Goal: Task Accomplishment & Management: Use online tool/utility

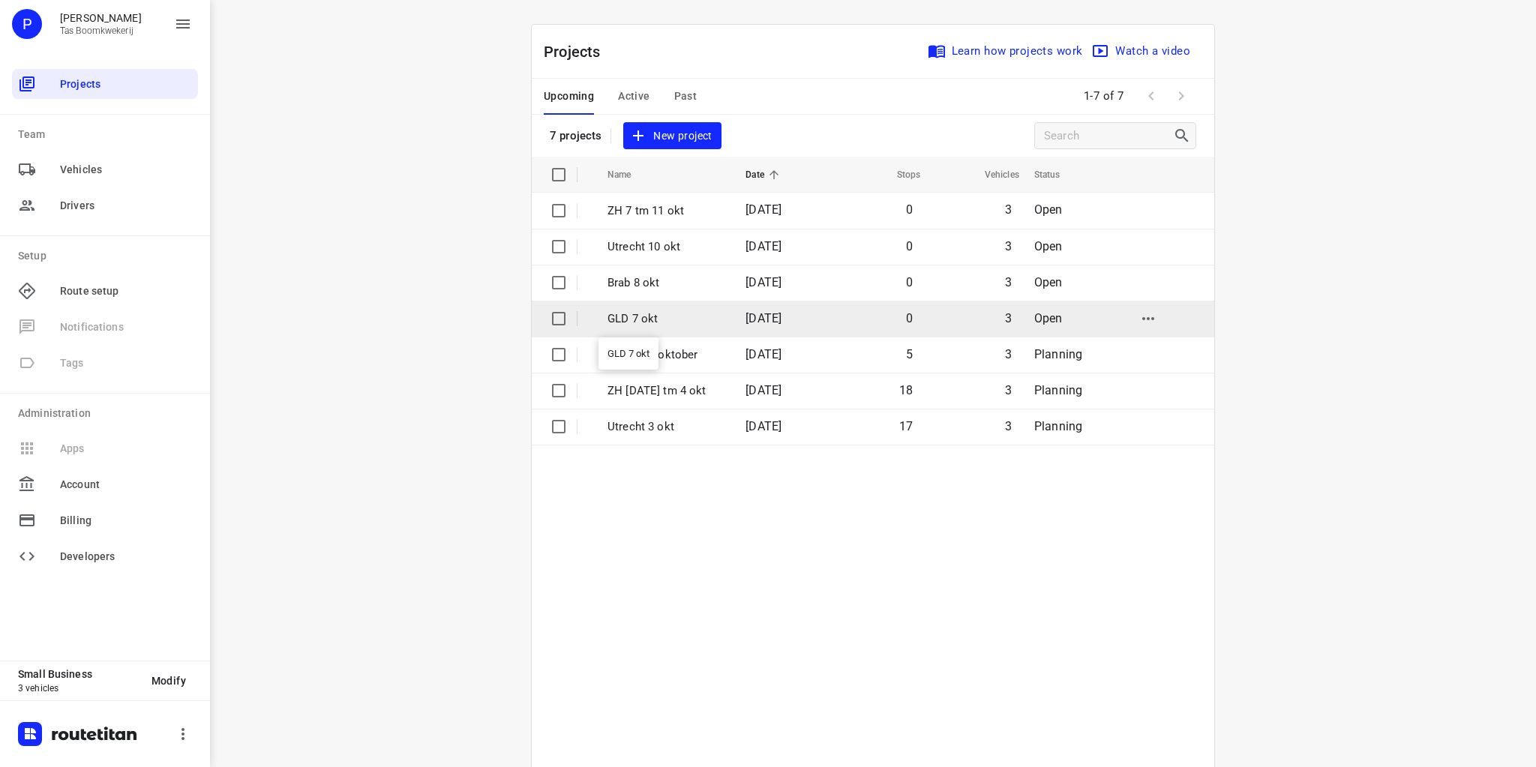
click at [648, 318] on p "GLD 7 okt" at bounding box center [666, 319] width 116 height 17
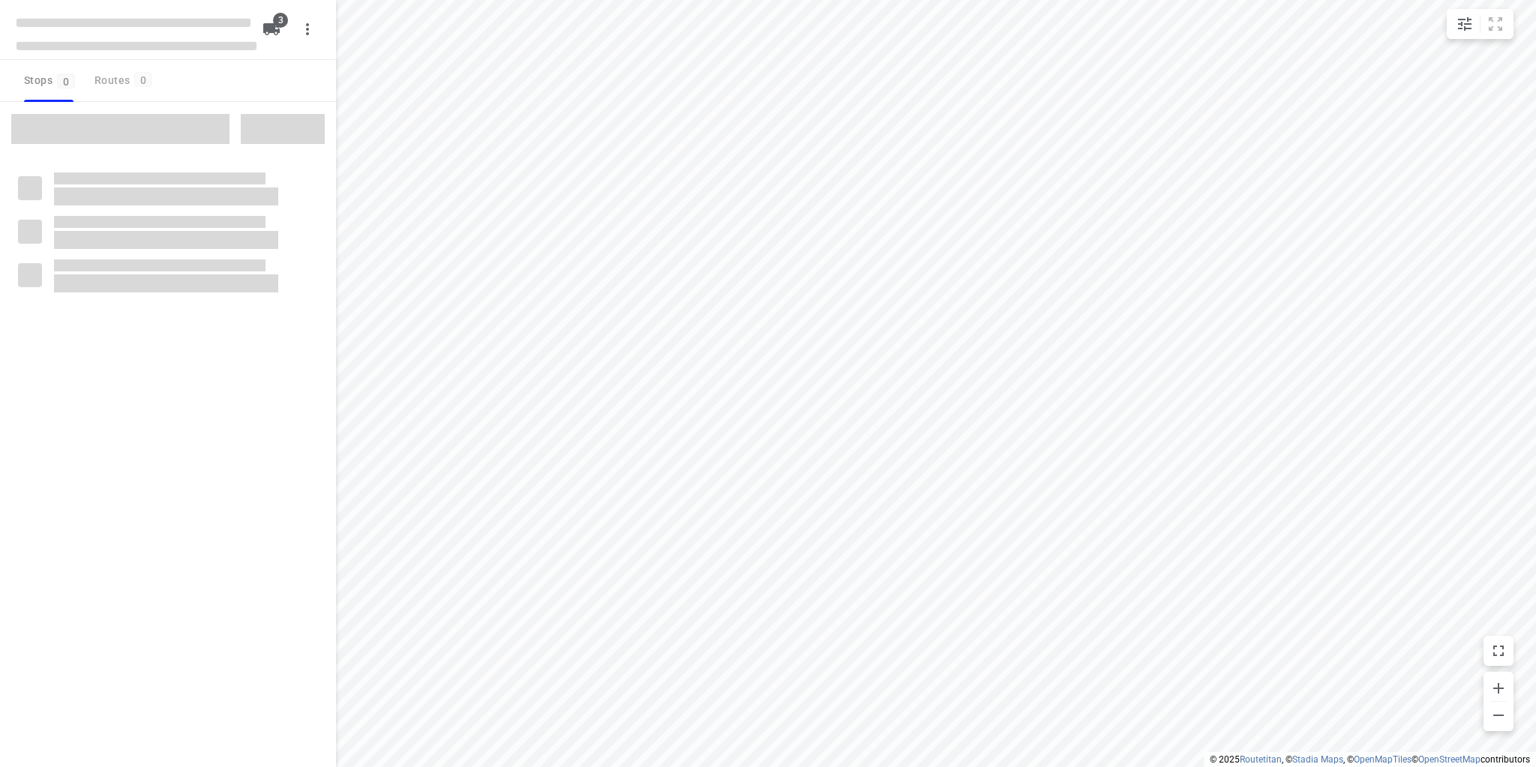
type input "distance"
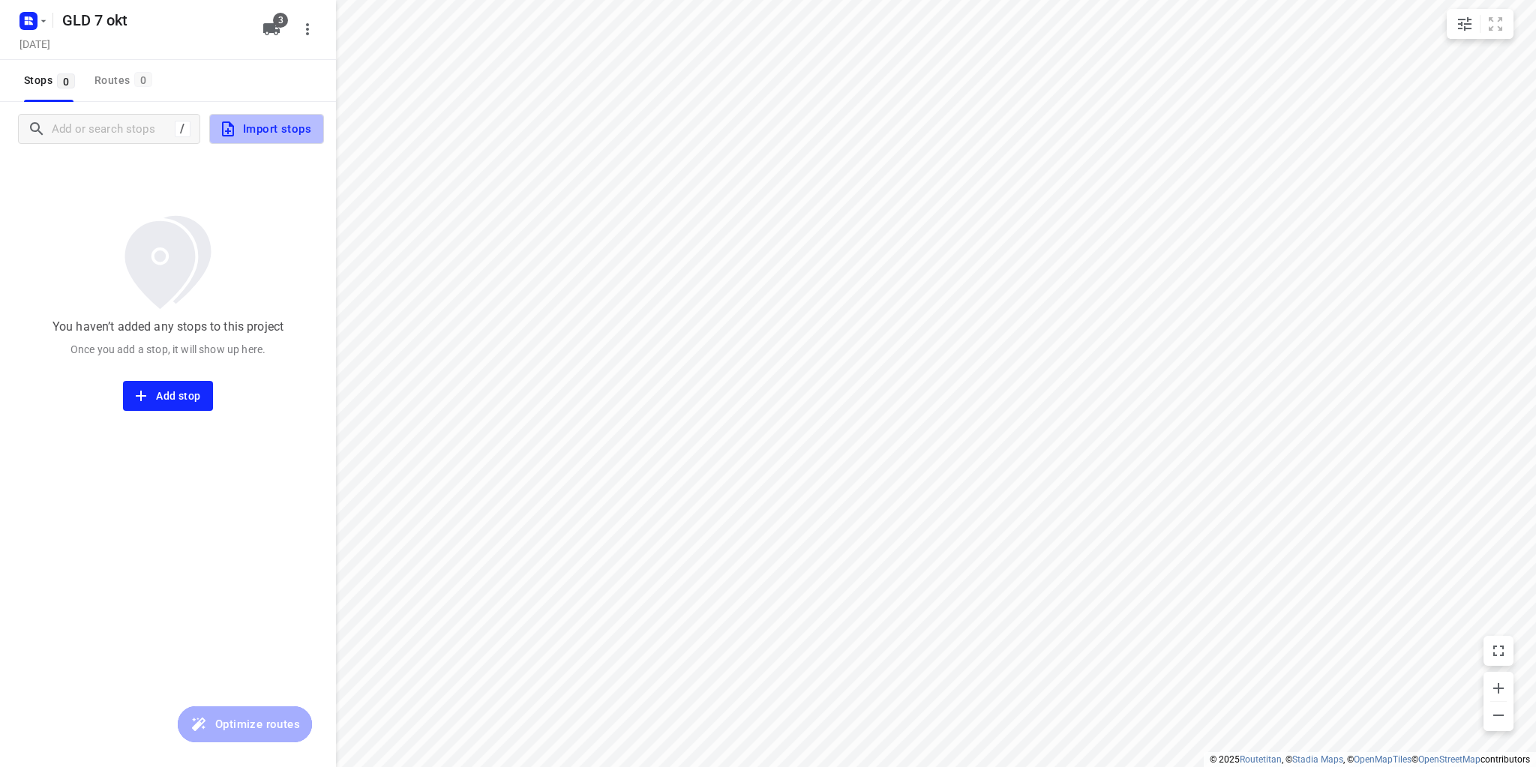
click at [221, 129] on icon "button" at bounding box center [228, 129] width 18 height 18
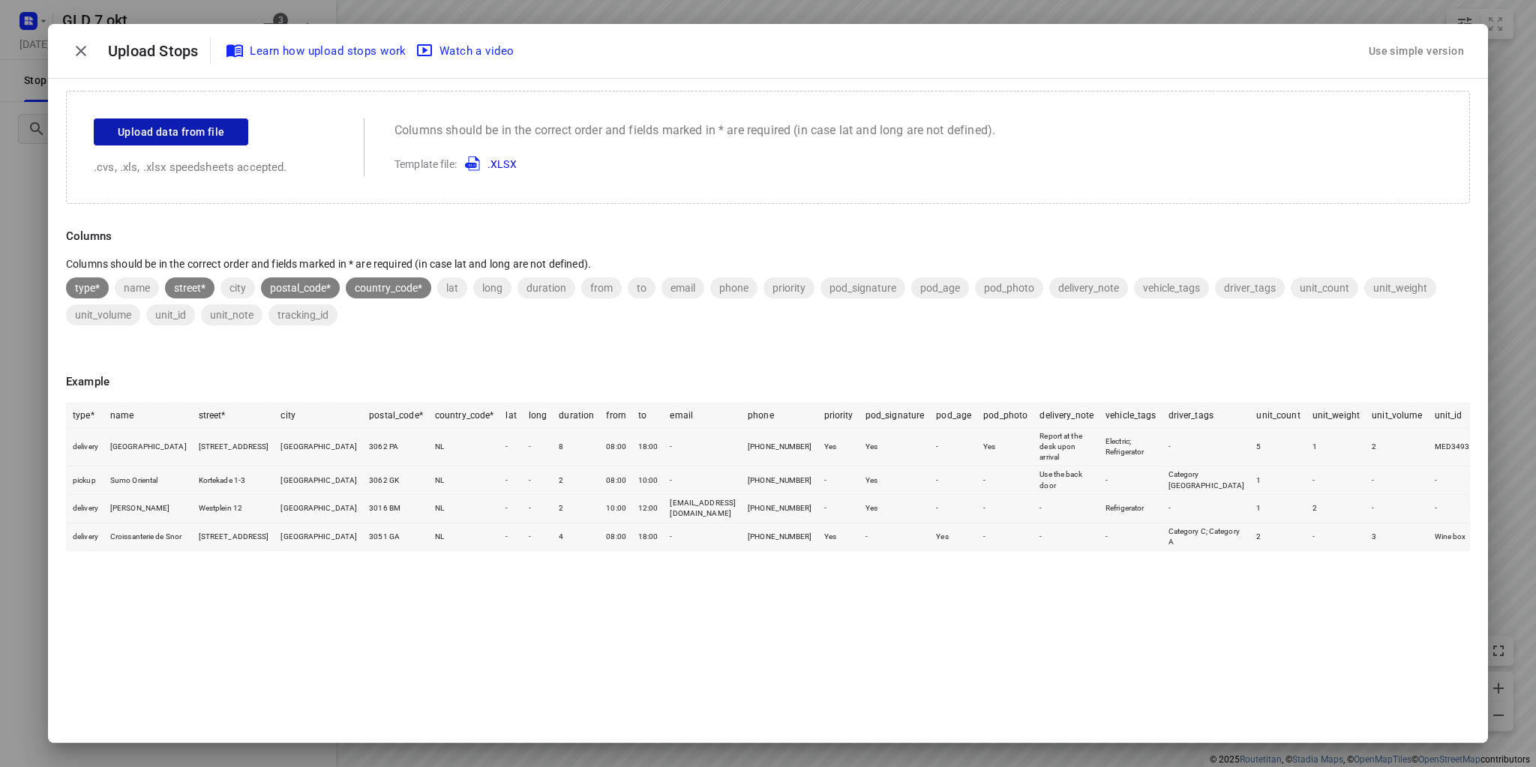
click at [173, 120] on button "Upload data from file" at bounding box center [171, 132] width 155 height 27
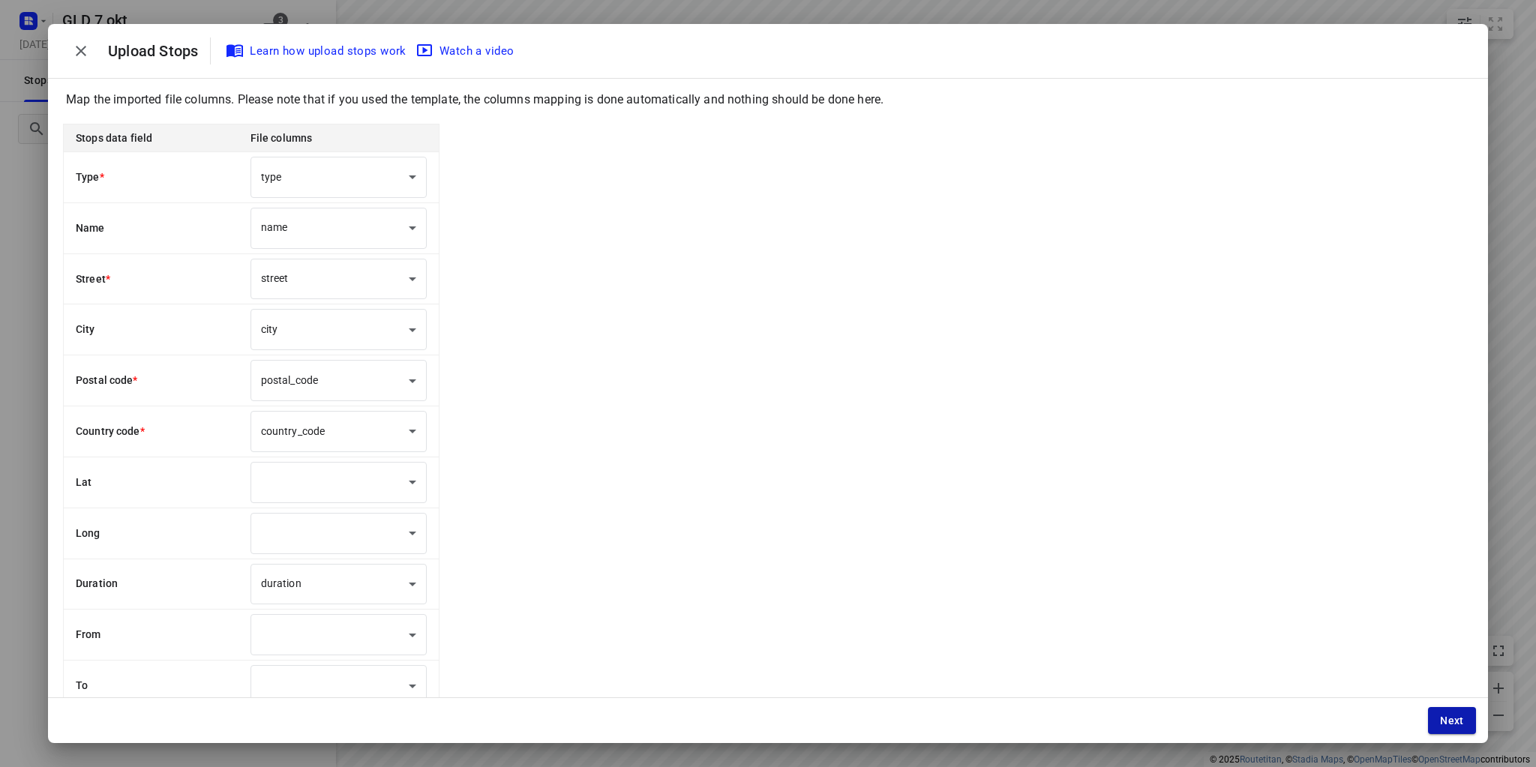
click at [1444, 722] on span "Next" at bounding box center [1452, 721] width 24 height 12
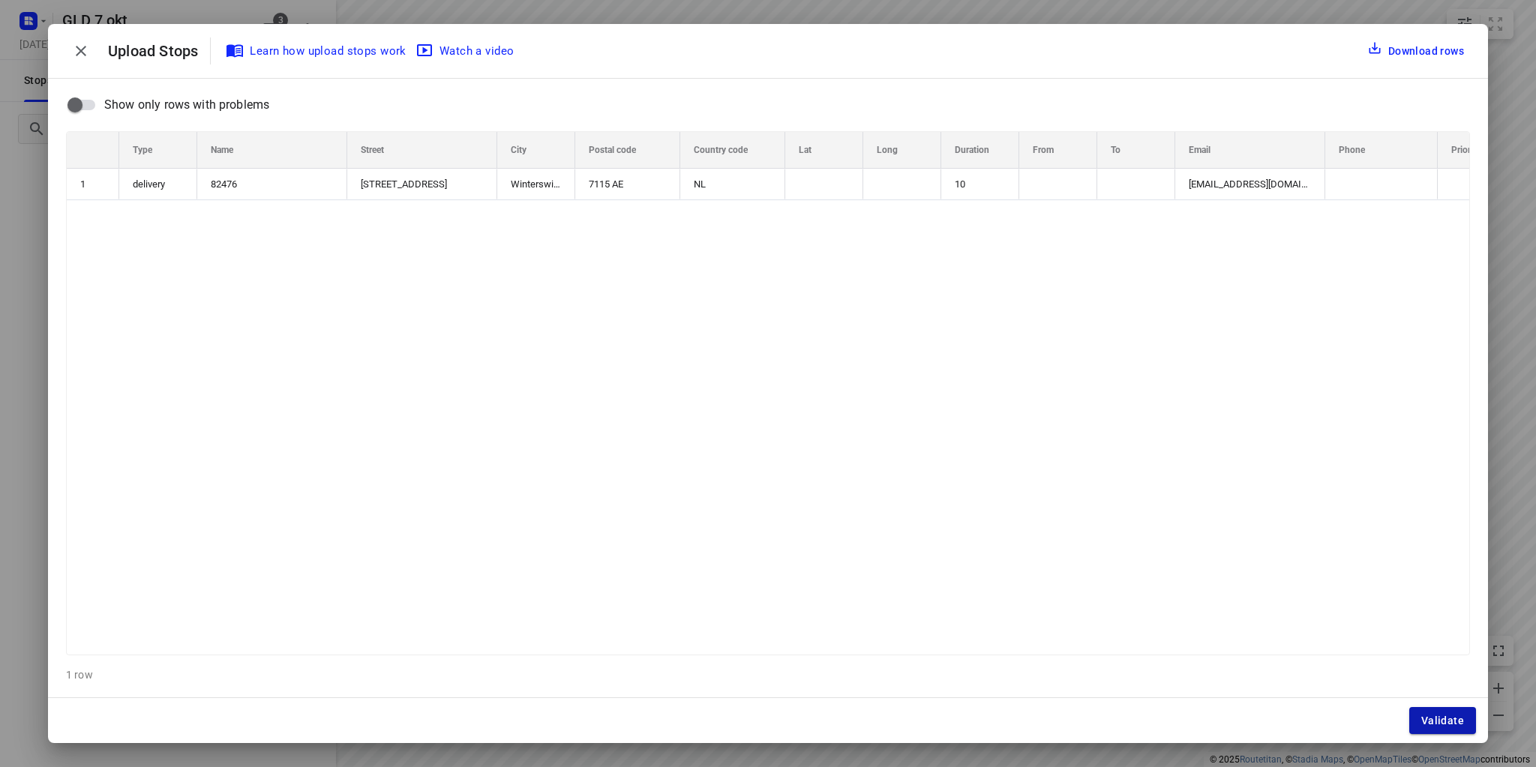
click at [1446, 722] on span "Validate" at bounding box center [1443, 721] width 43 height 12
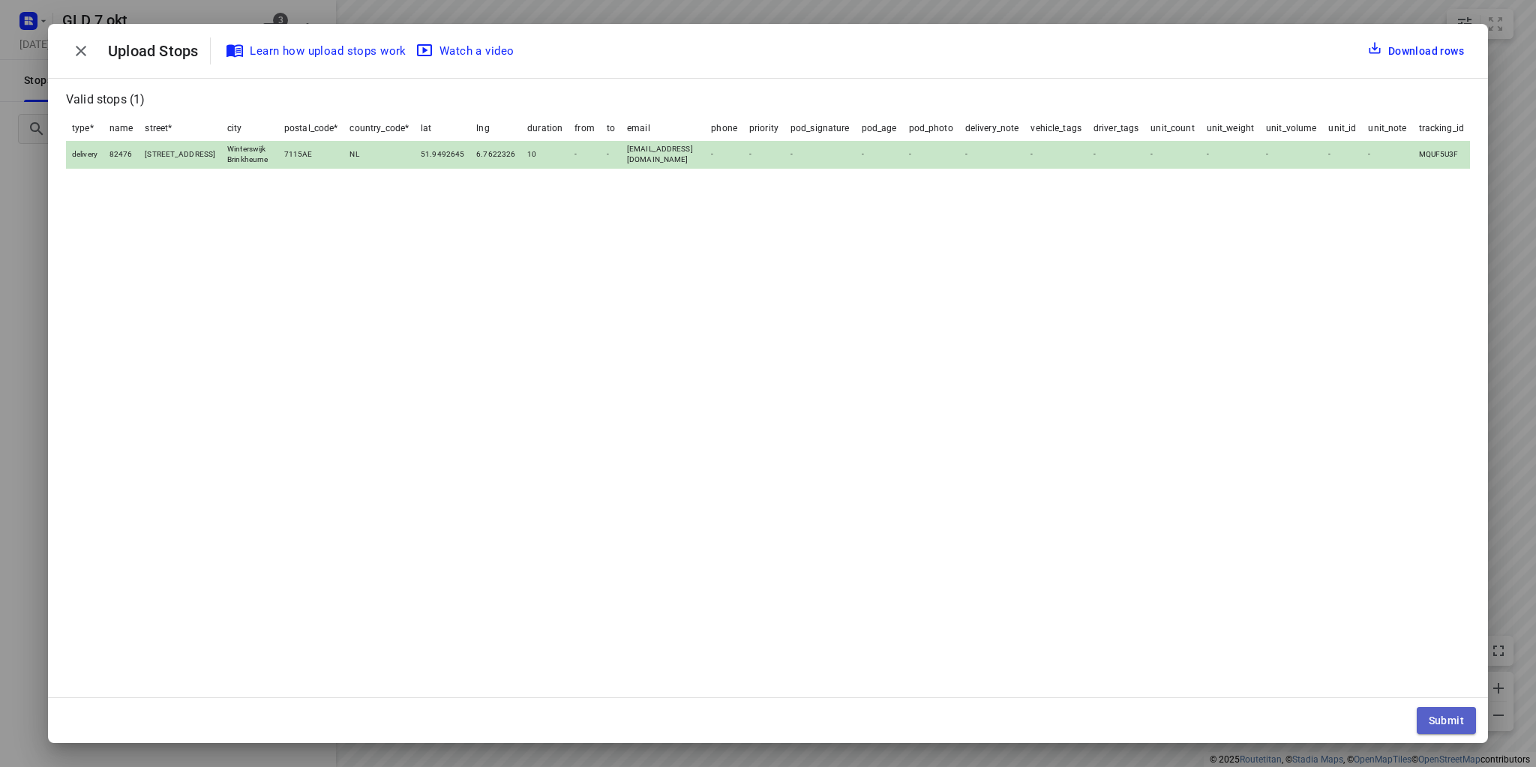
click at [1433, 714] on button "Submit" at bounding box center [1446, 720] width 59 height 27
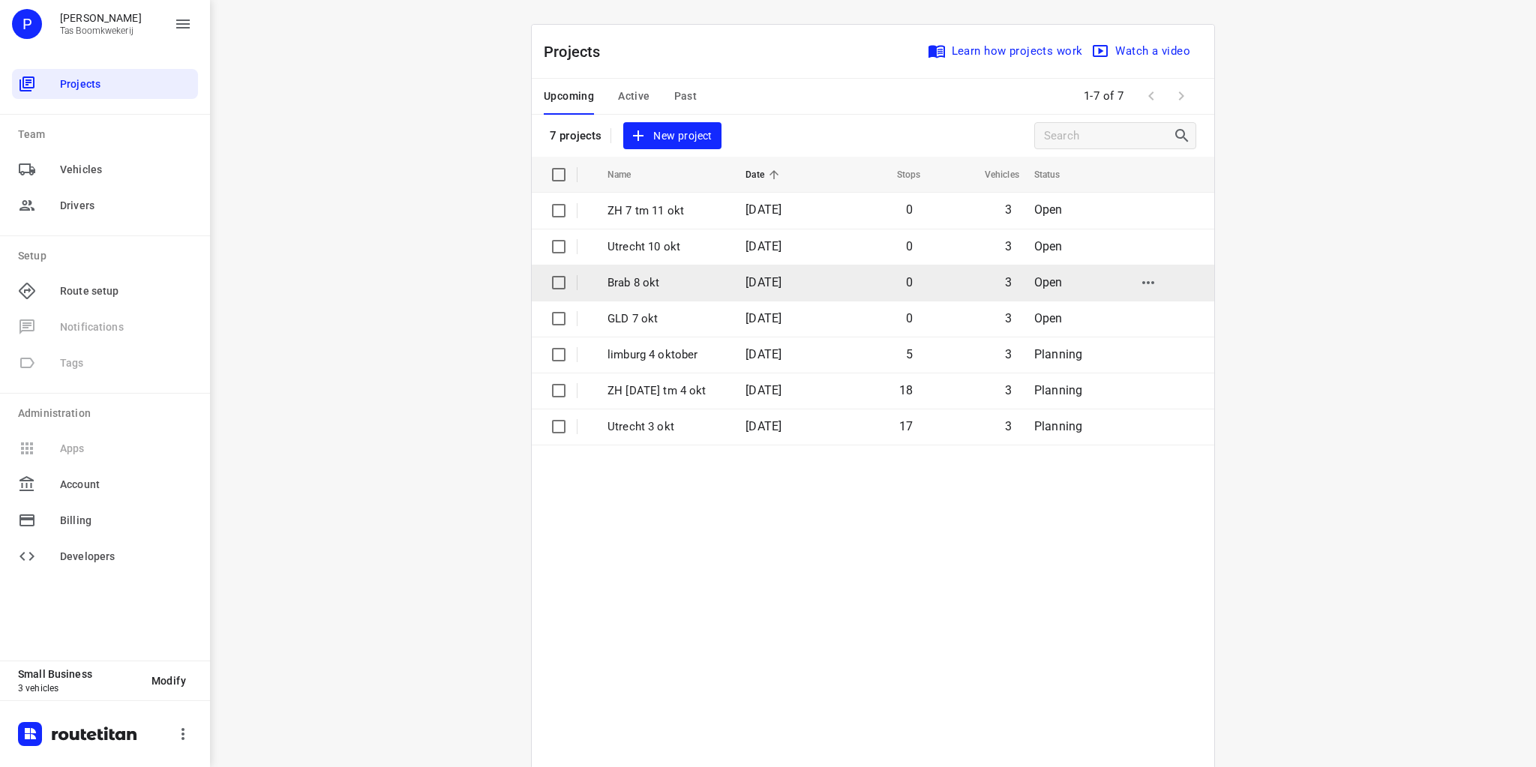
click at [643, 281] on p "Brab 8 okt" at bounding box center [666, 283] width 116 height 17
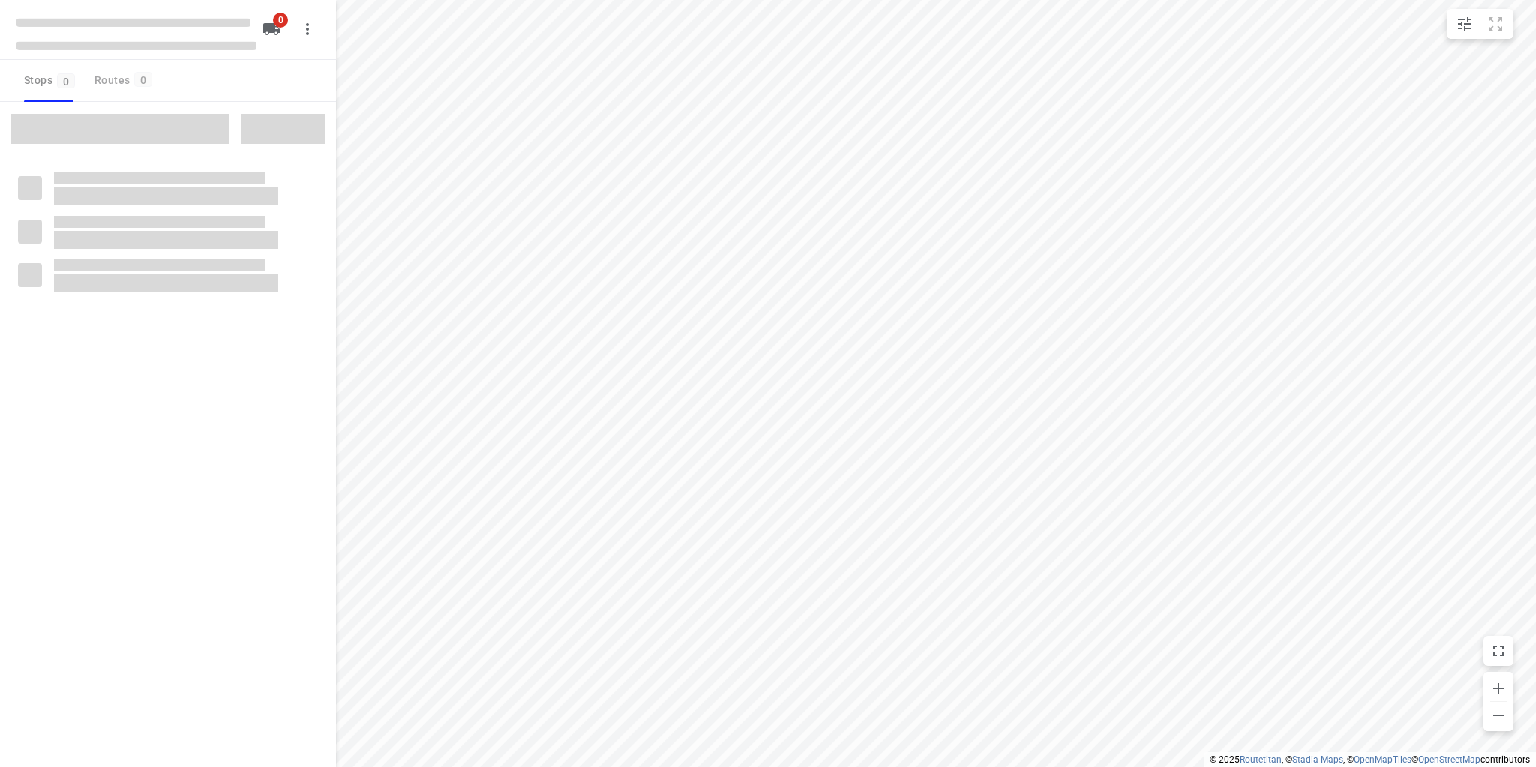
type input "distance"
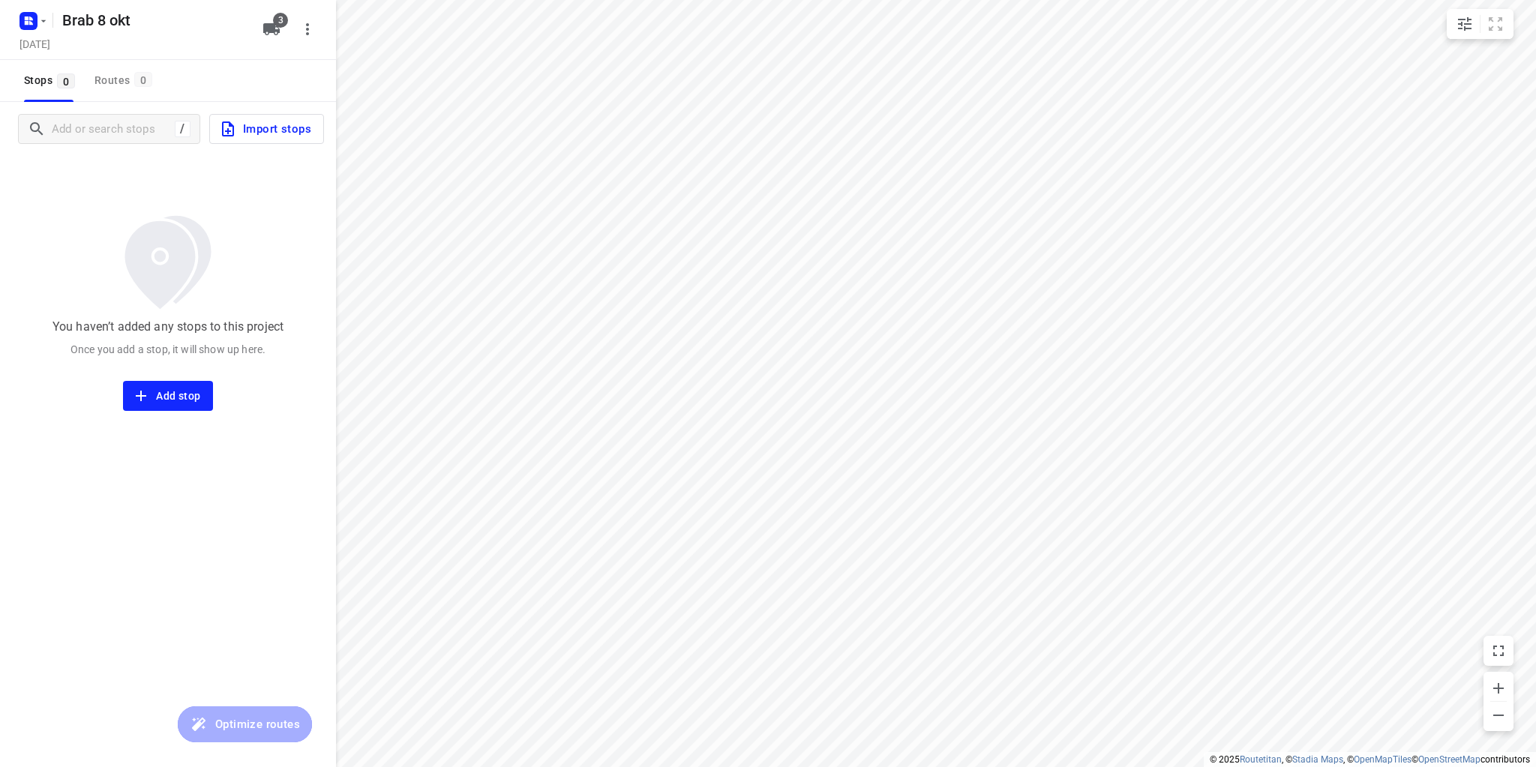
click at [294, 136] on span "Import stops" at bounding box center [265, 129] width 92 height 20
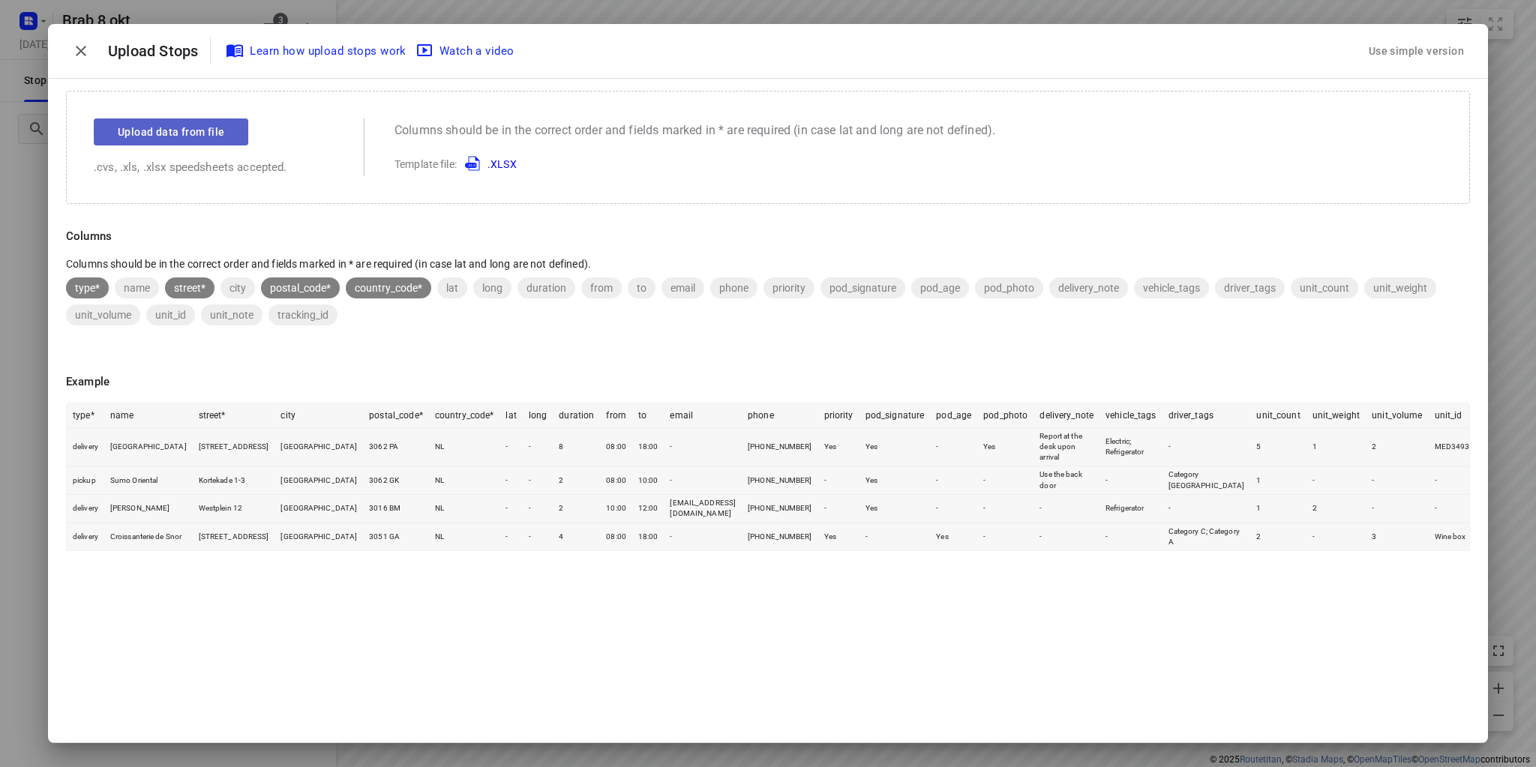
click at [152, 119] on button "Upload data from file" at bounding box center [171, 132] width 155 height 27
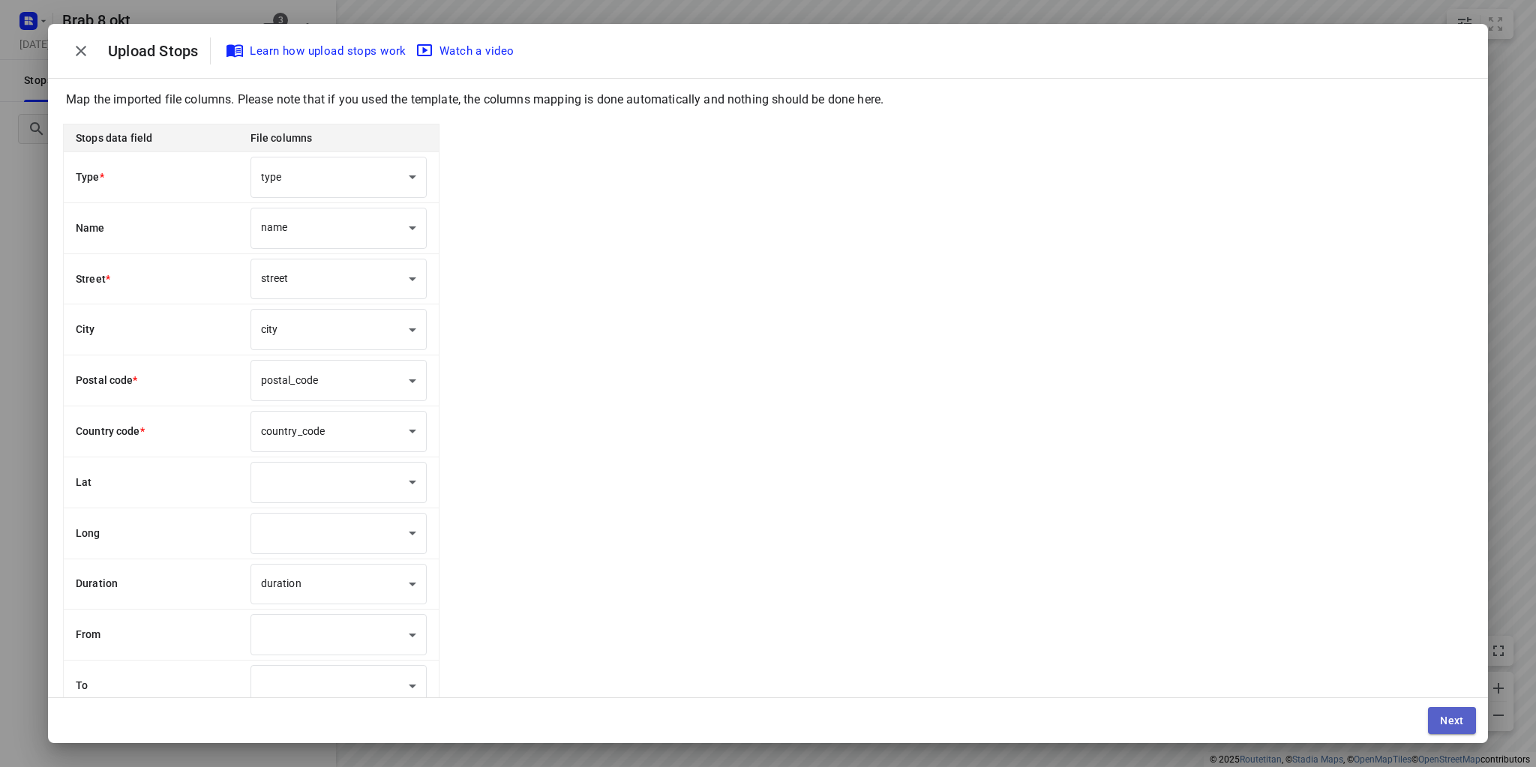
click at [1438, 721] on button "Next" at bounding box center [1452, 720] width 48 height 27
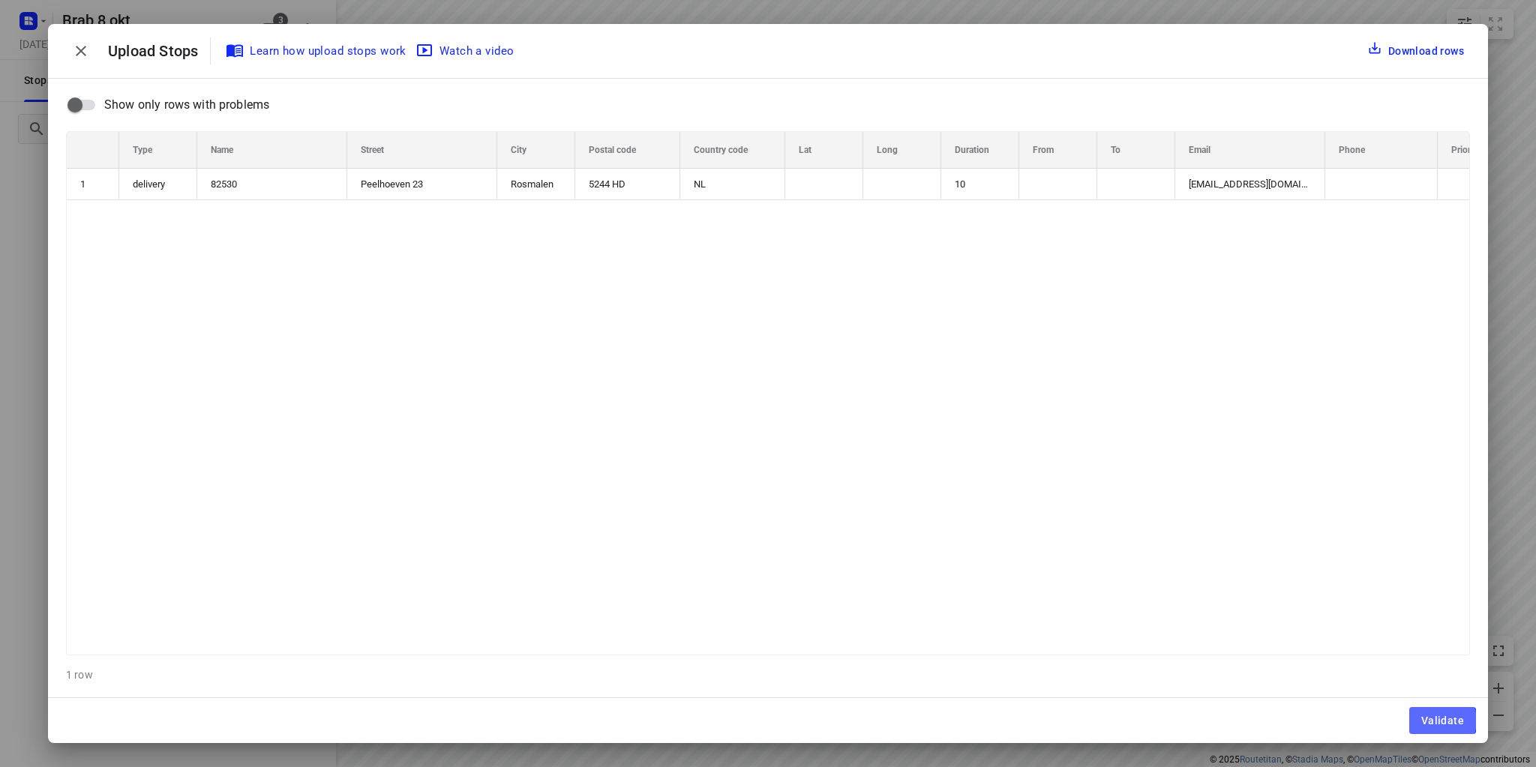
click at [1438, 721] on span "Validate" at bounding box center [1443, 721] width 43 height 12
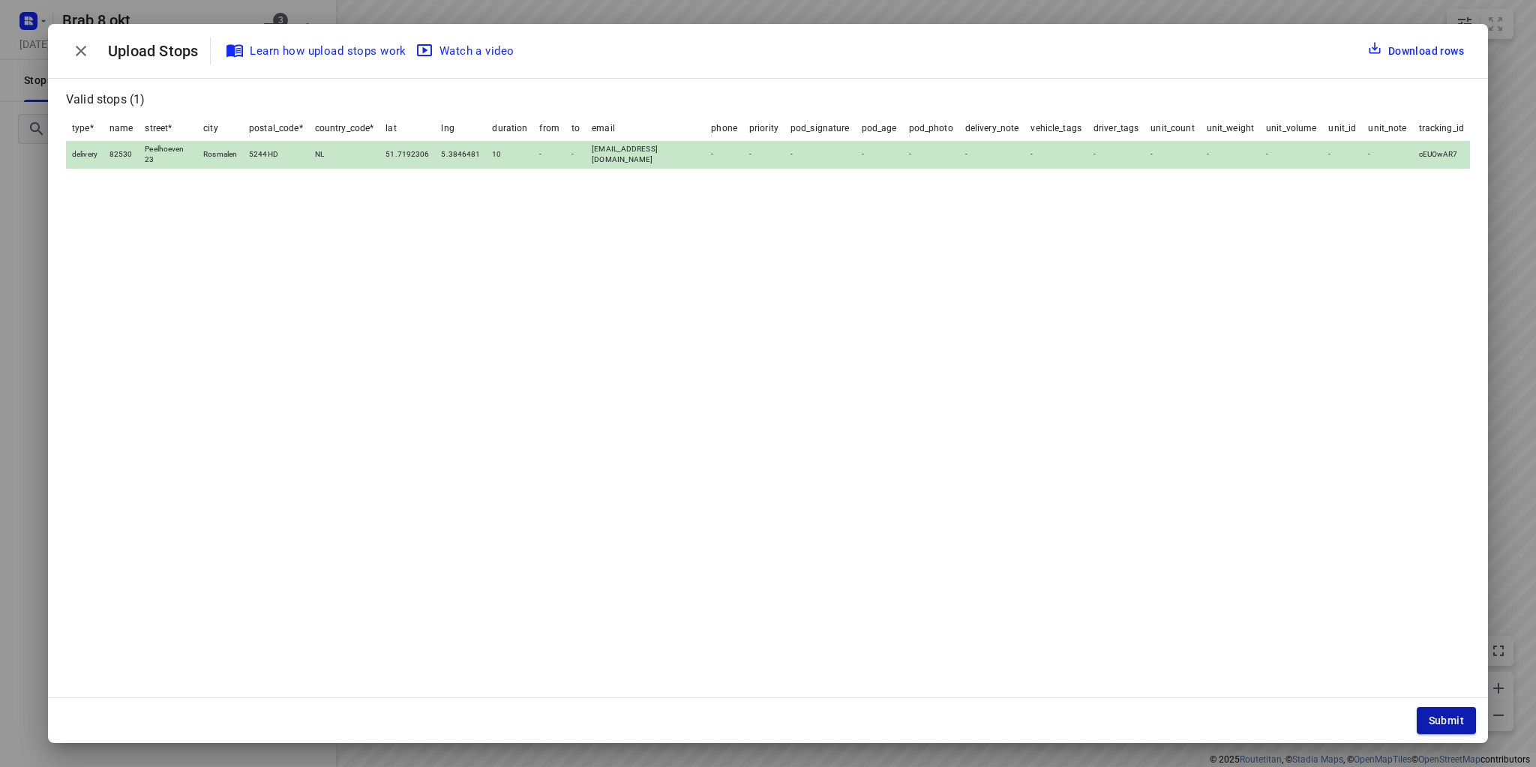
click at [1430, 721] on span "Submit" at bounding box center [1446, 721] width 35 height 12
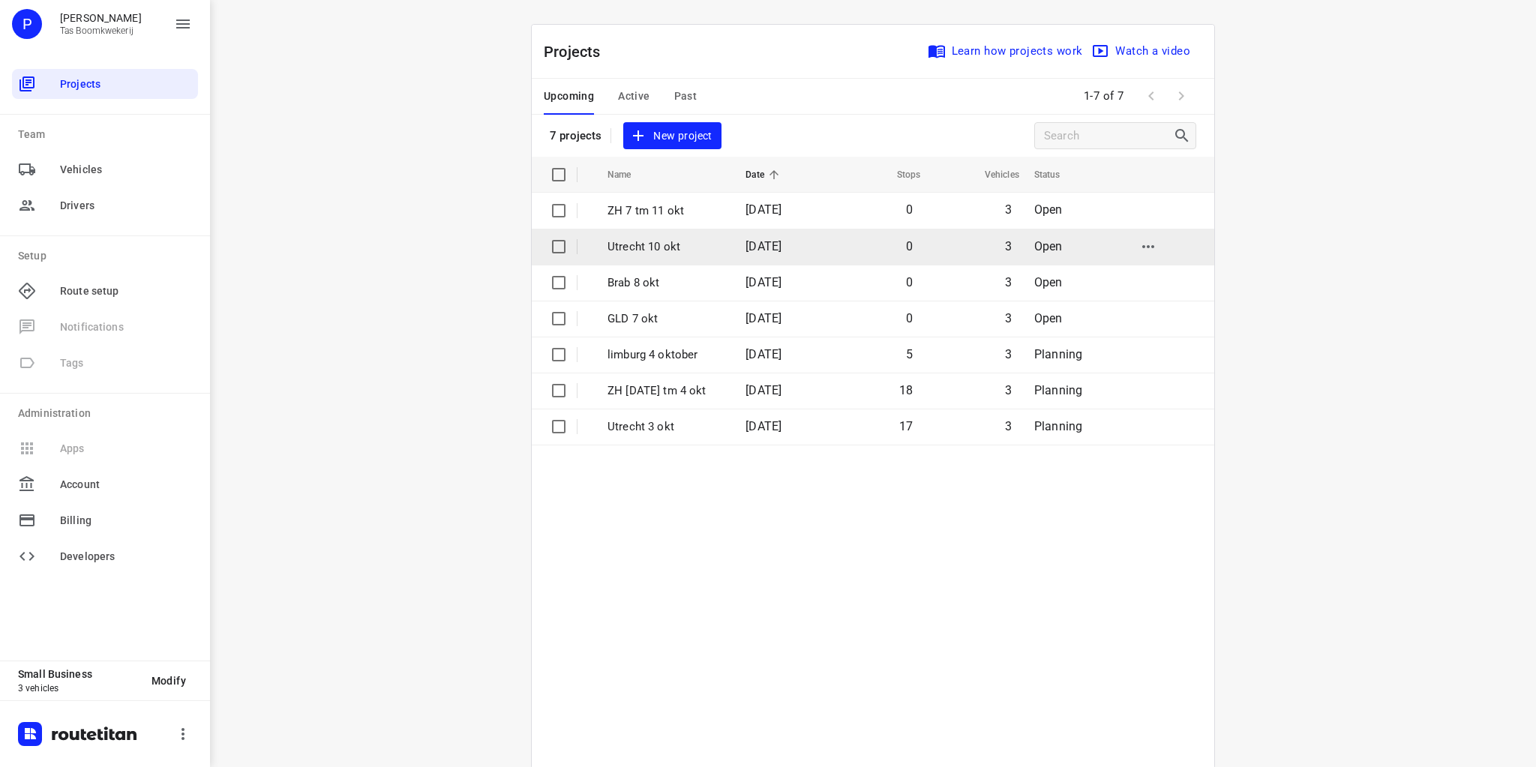
click at [668, 243] on p "Utrecht 10 okt" at bounding box center [666, 247] width 116 height 17
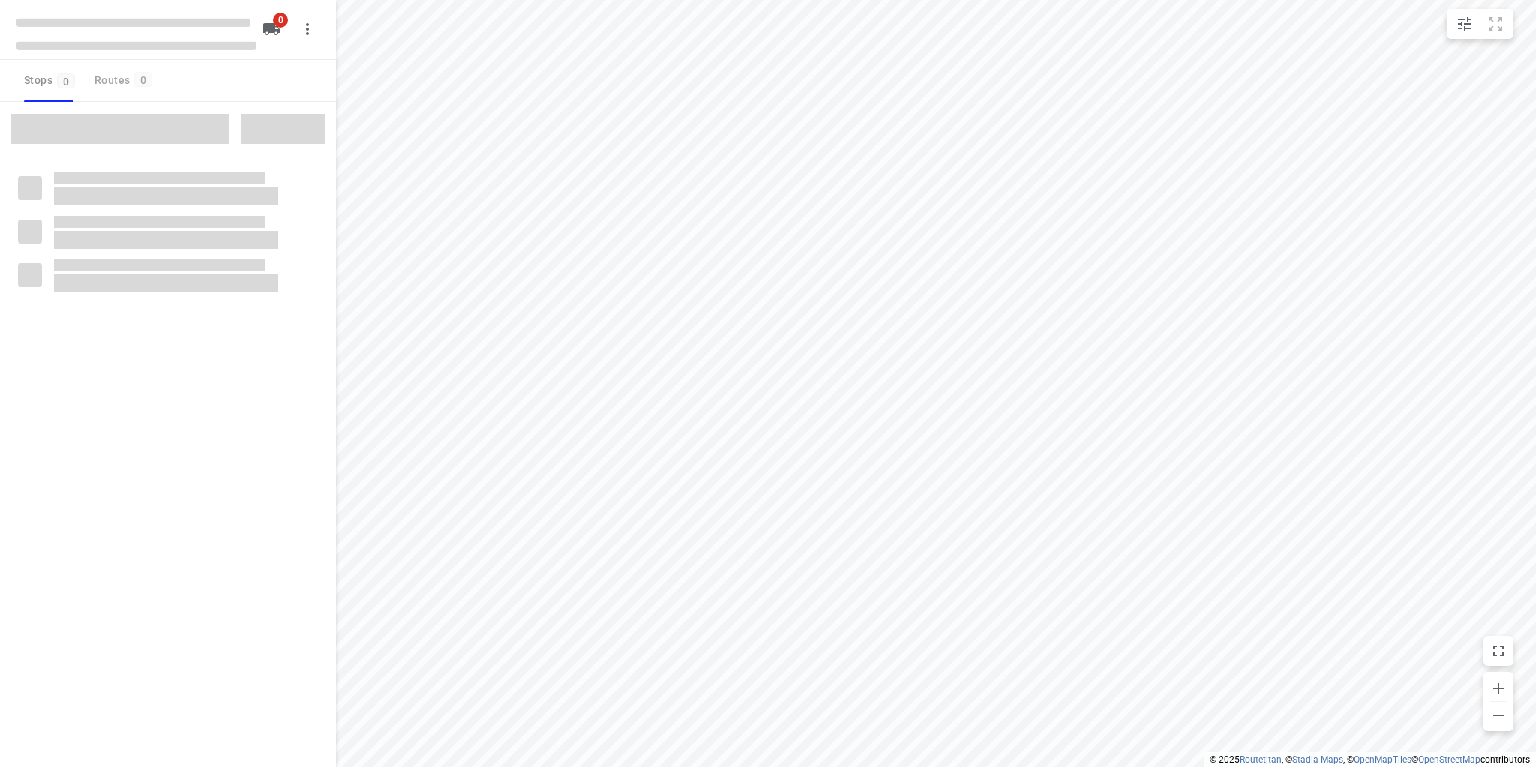
type input "distance"
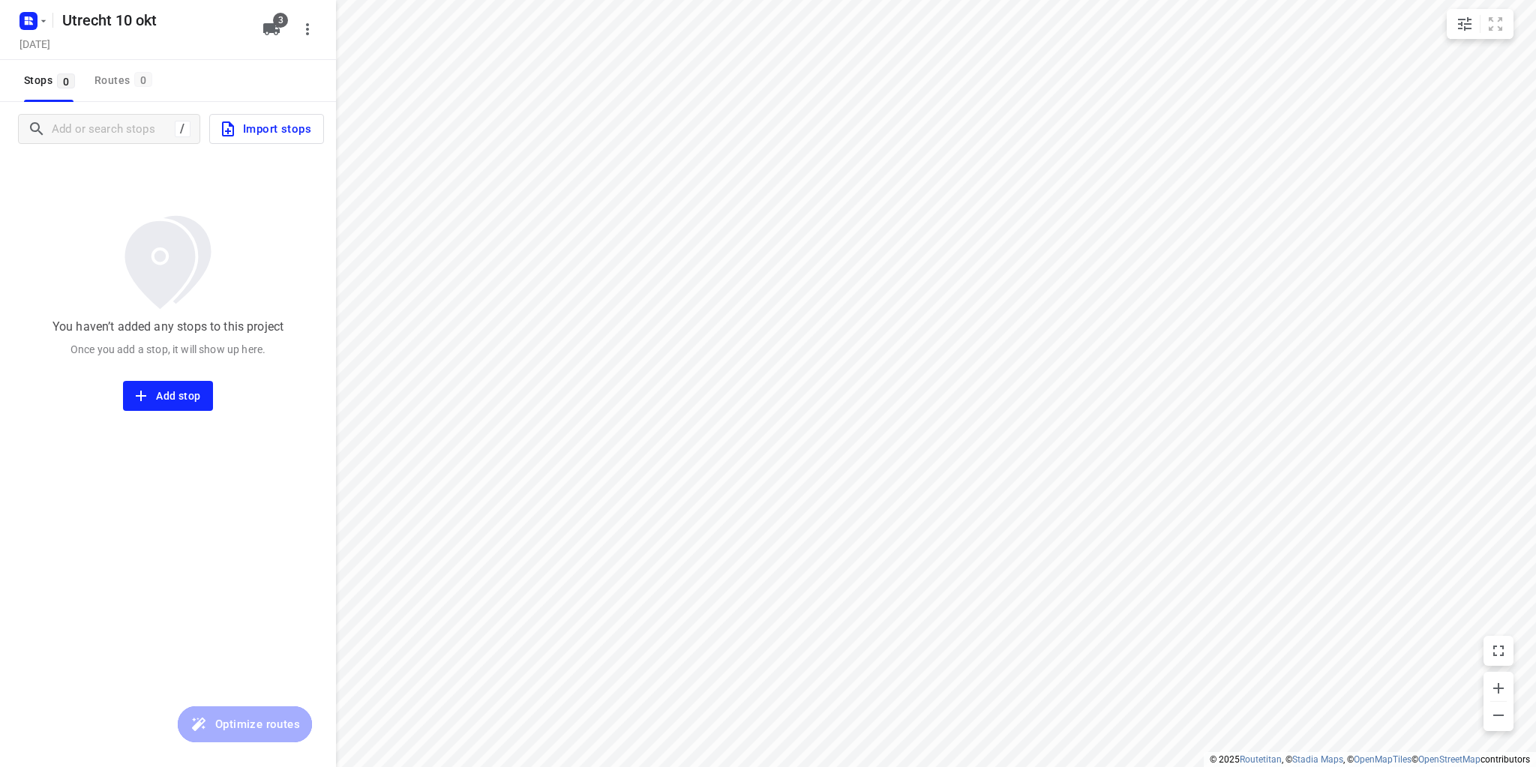
click at [296, 130] on span "Import stops" at bounding box center [265, 129] width 92 height 20
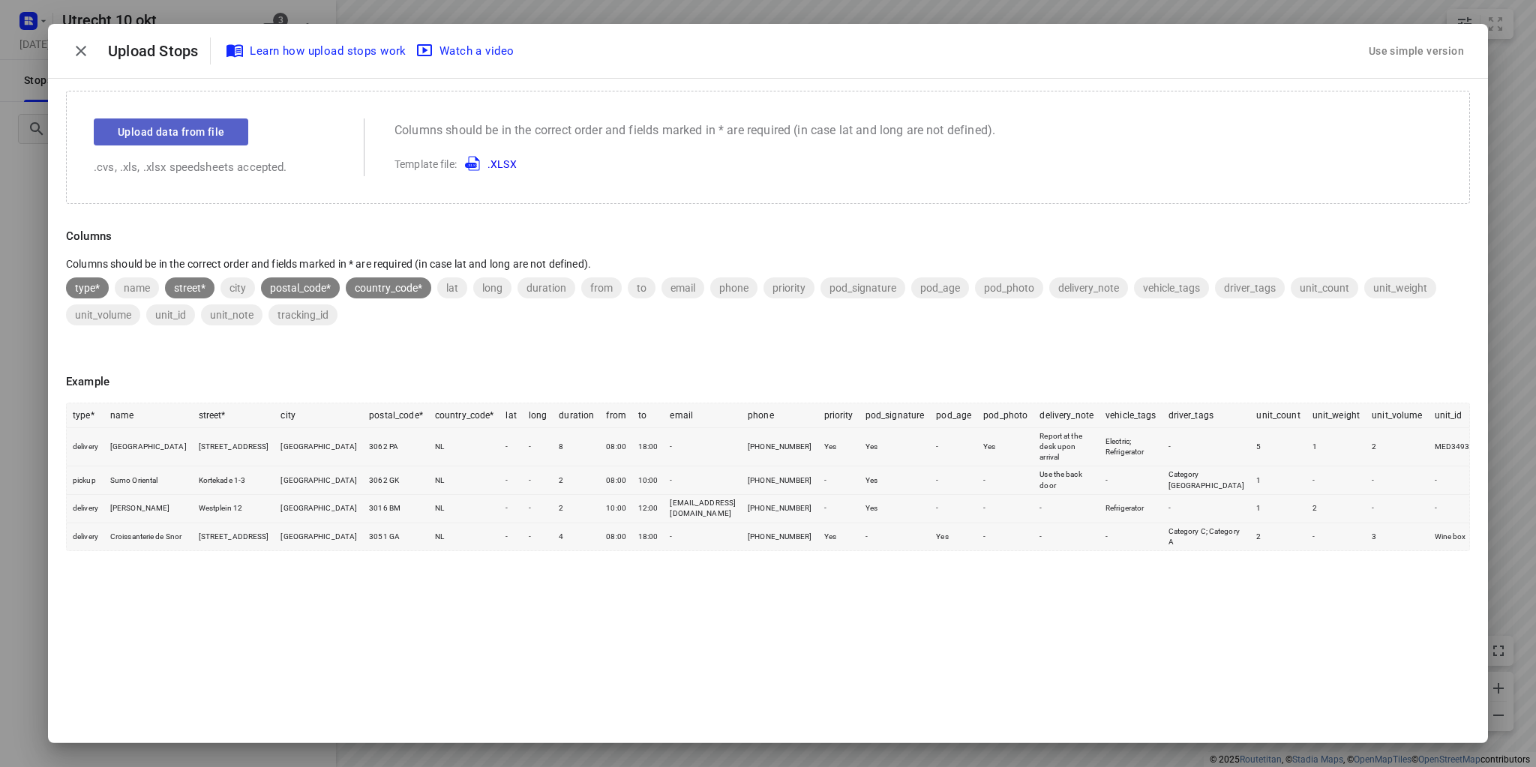
click at [224, 140] on button "Upload data from file" at bounding box center [171, 132] width 155 height 27
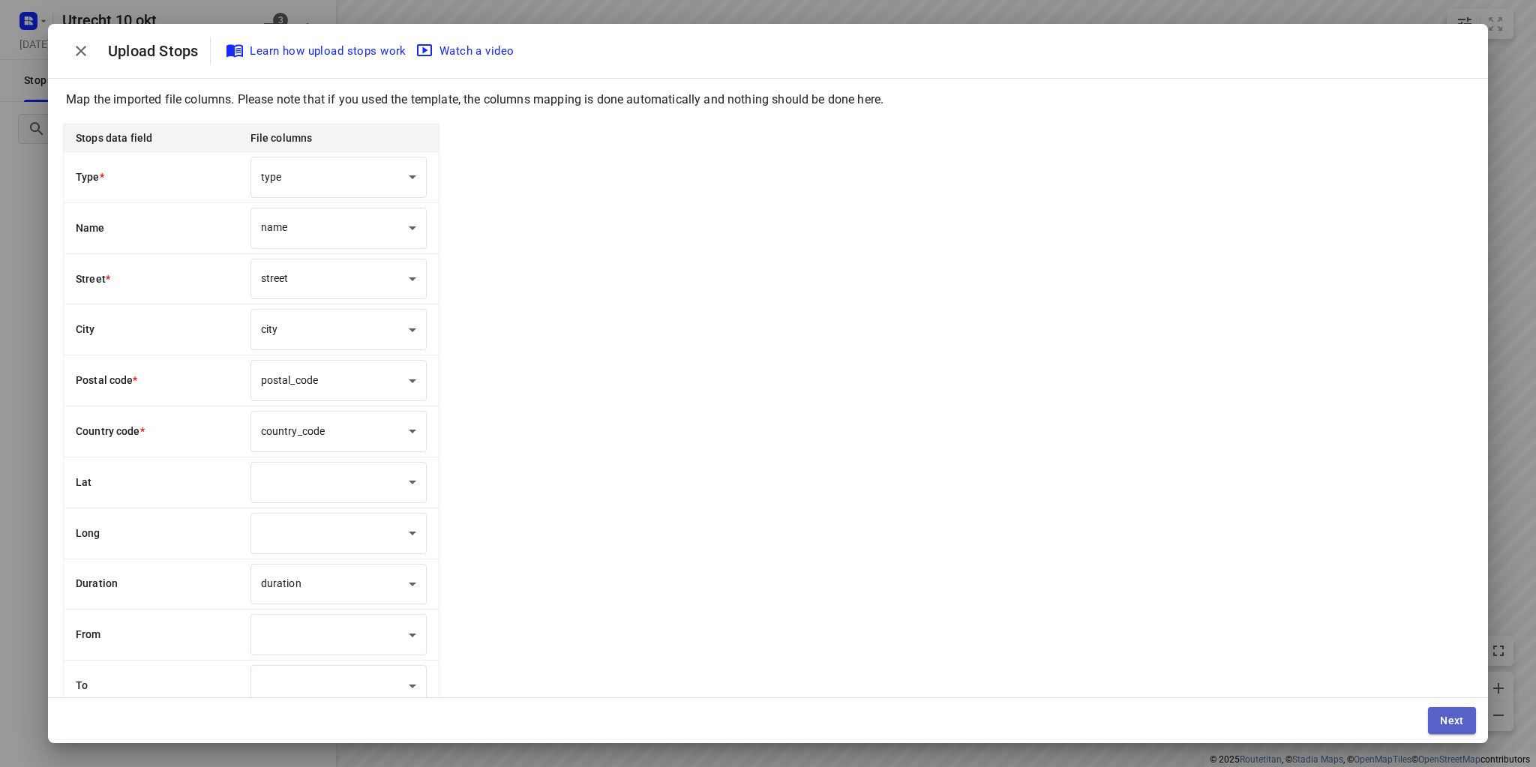
click at [1448, 724] on span "Next" at bounding box center [1452, 721] width 24 height 12
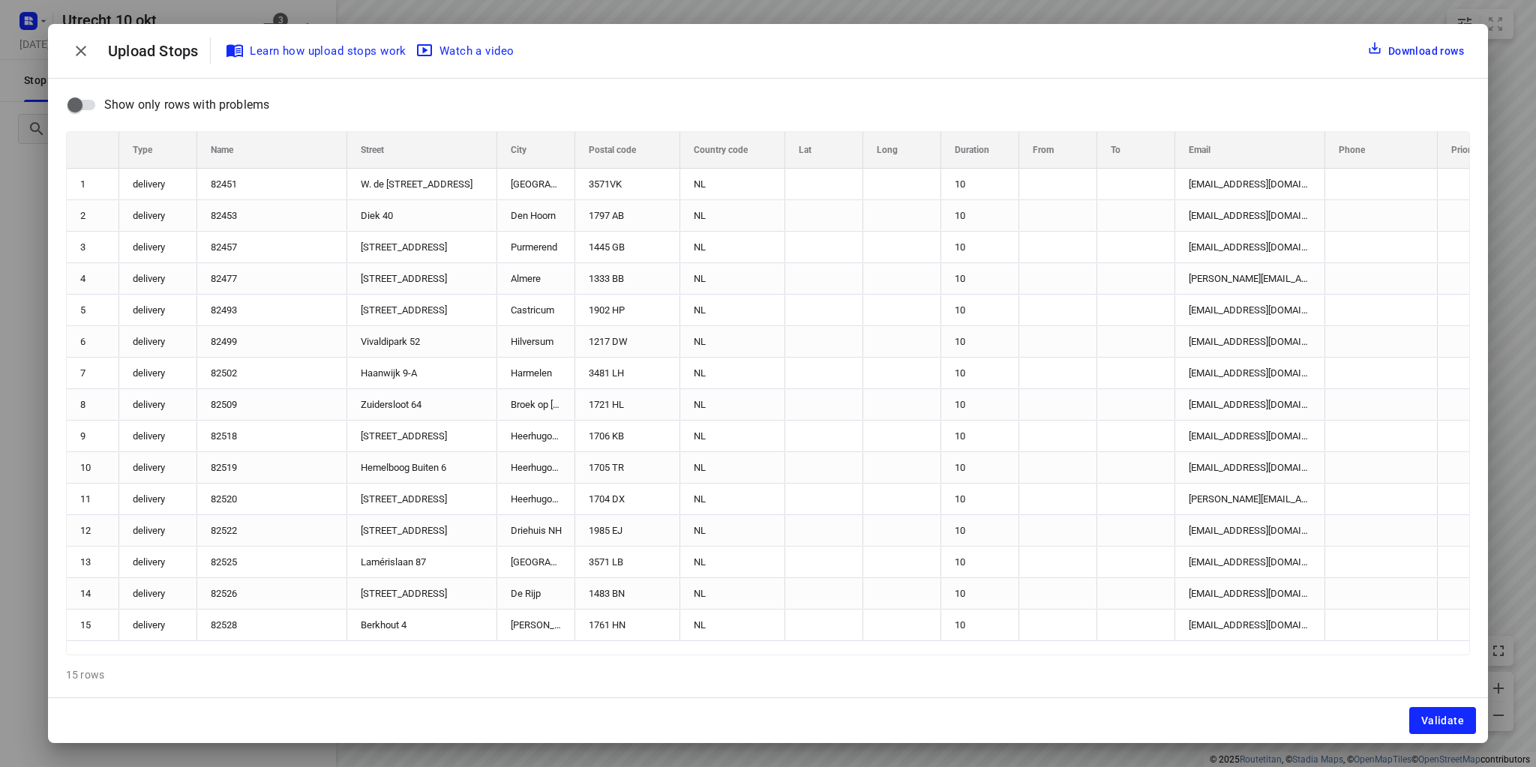
click at [1448, 724] on span "Validate" at bounding box center [1443, 721] width 43 height 12
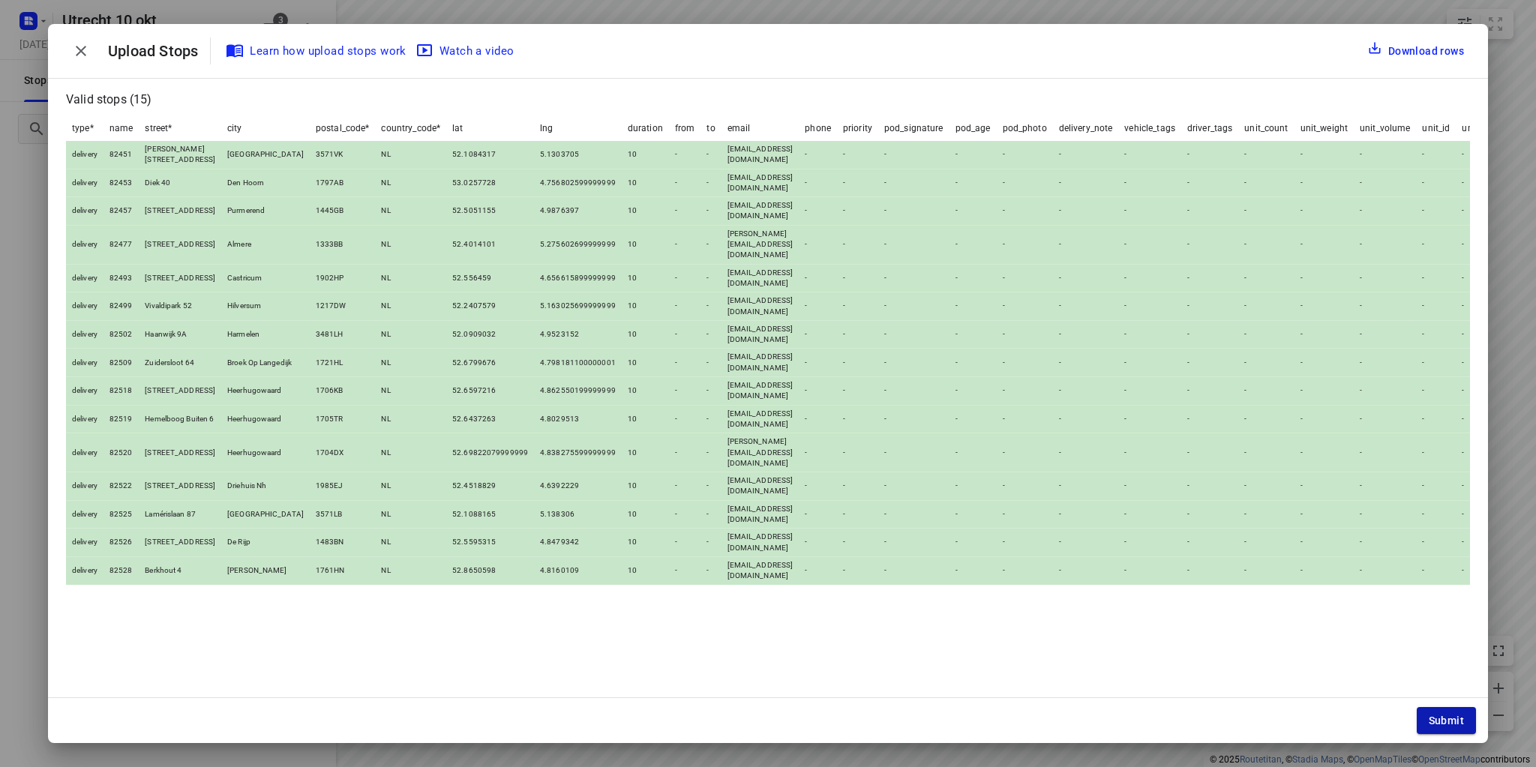
click at [1452, 716] on span "Submit" at bounding box center [1446, 721] width 35 height 12
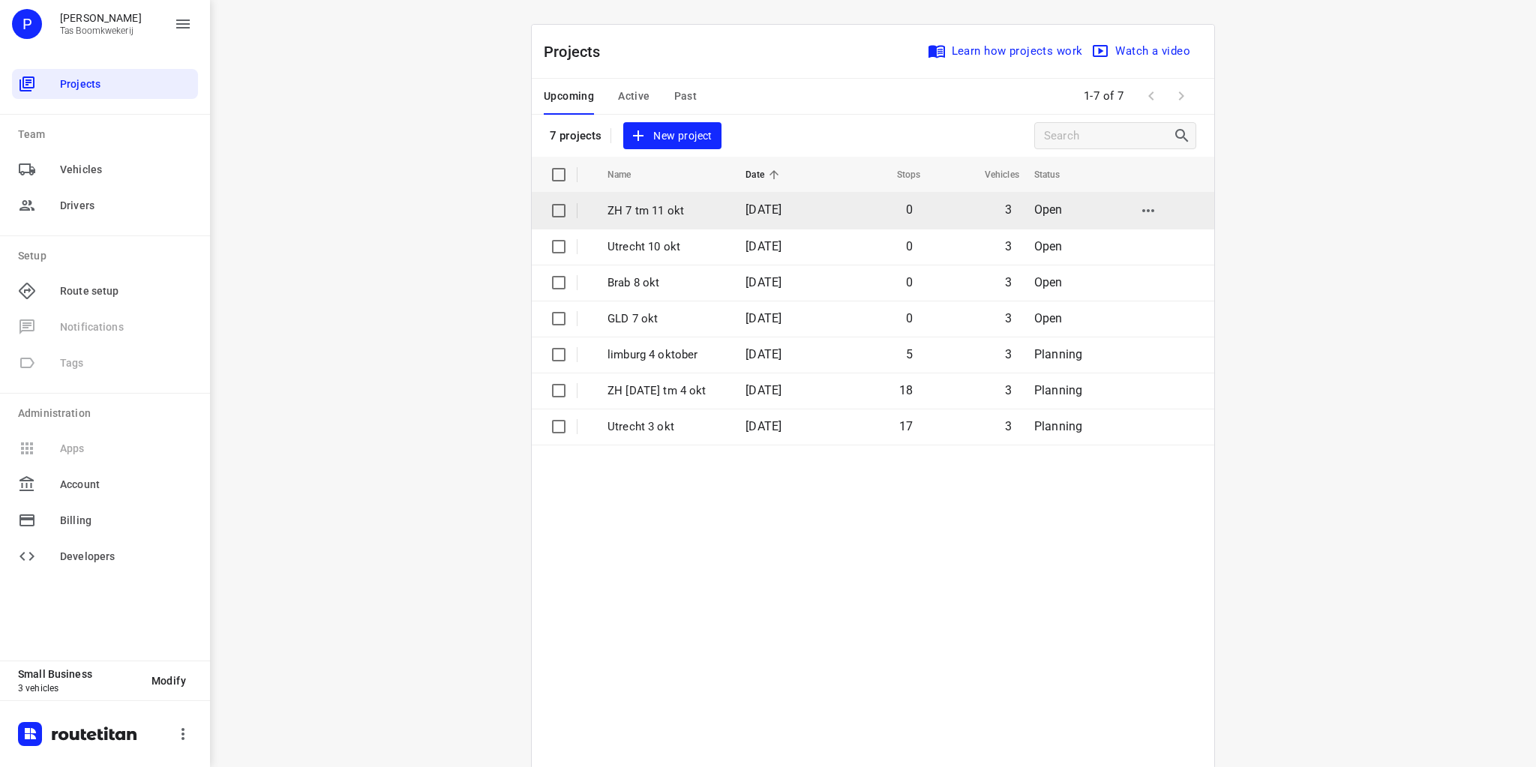
click at [629, 213] on p "ZH 7 tm 11 okt" at bounding box center [666, 211] width 116 height 17
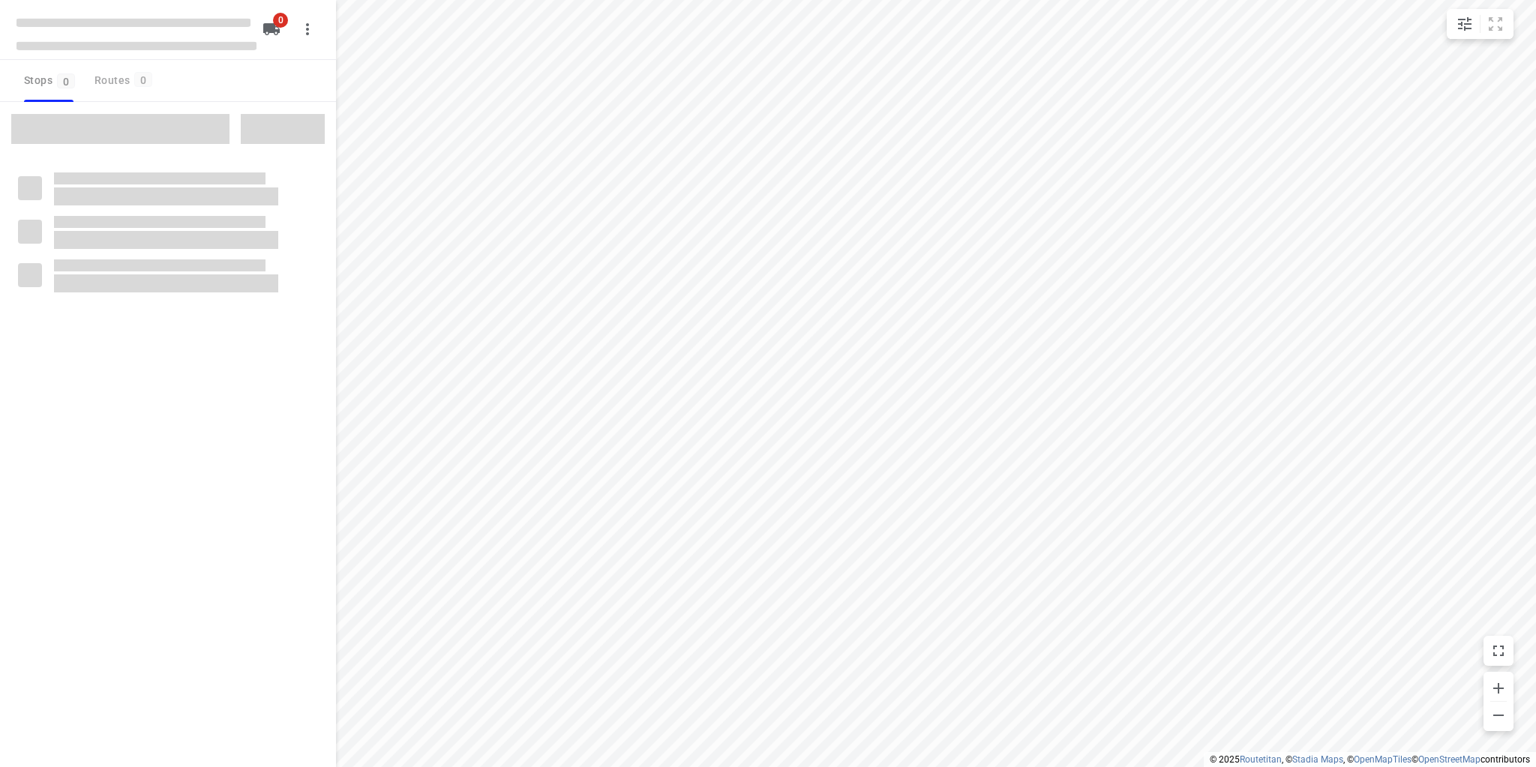
type input "distance"
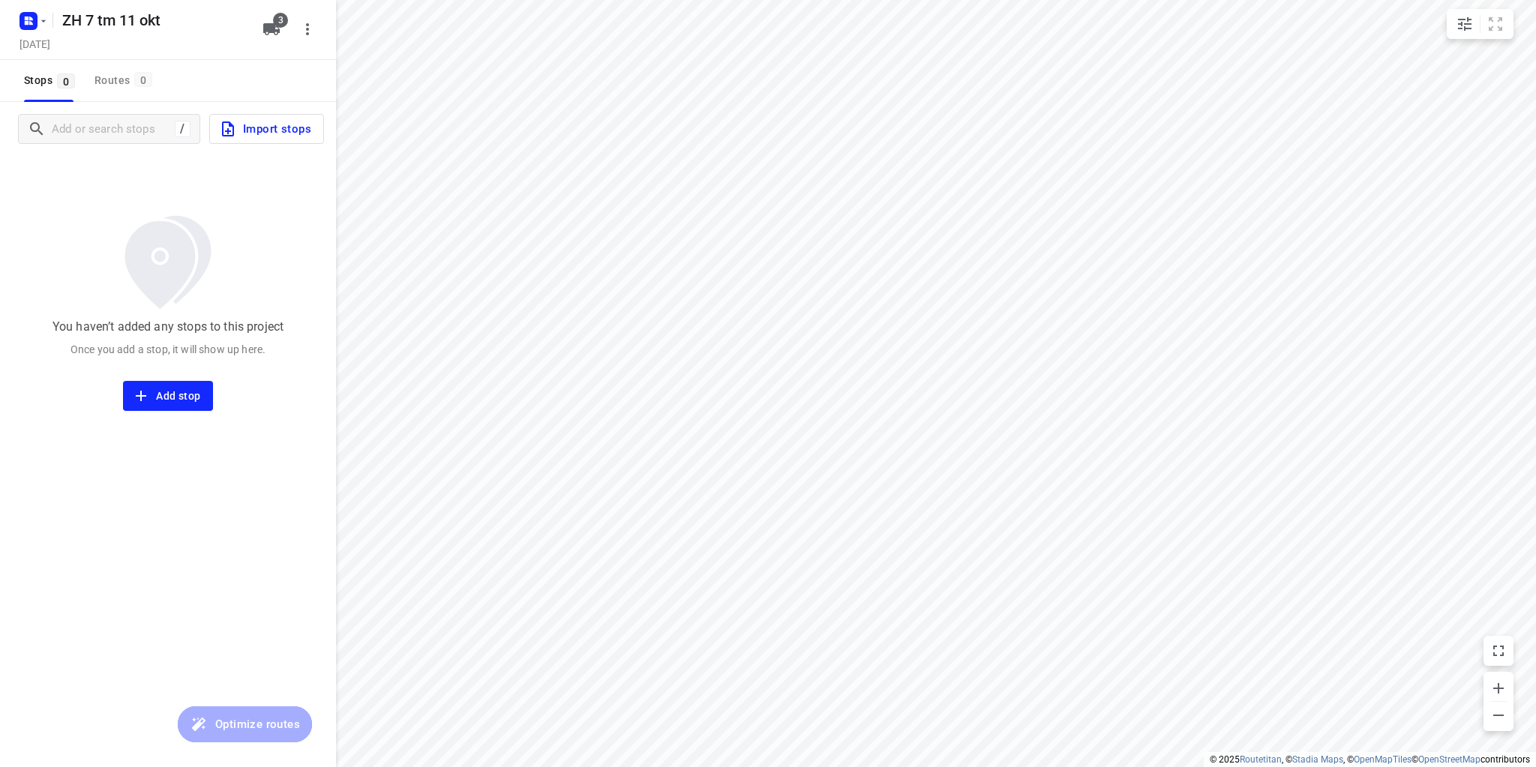
click at [285, 138] on span "Import stops" at bounding box center [265, 129] width 92 height 20
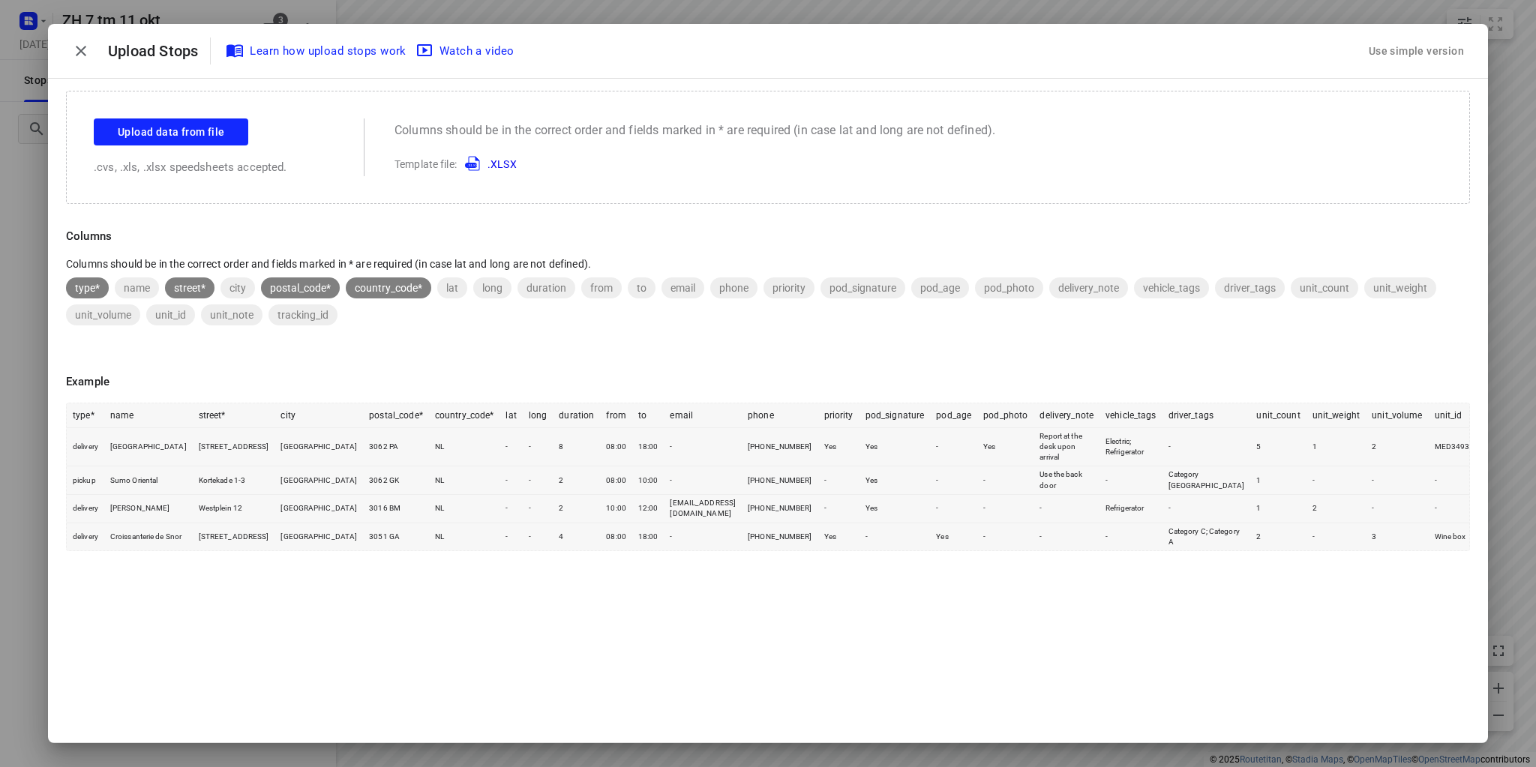
click at [224, 149] on div "Upload data from file .cvs, .xls, .xlsx speedsheets accepted." at bounding box center [214, 148] width 240 height 58
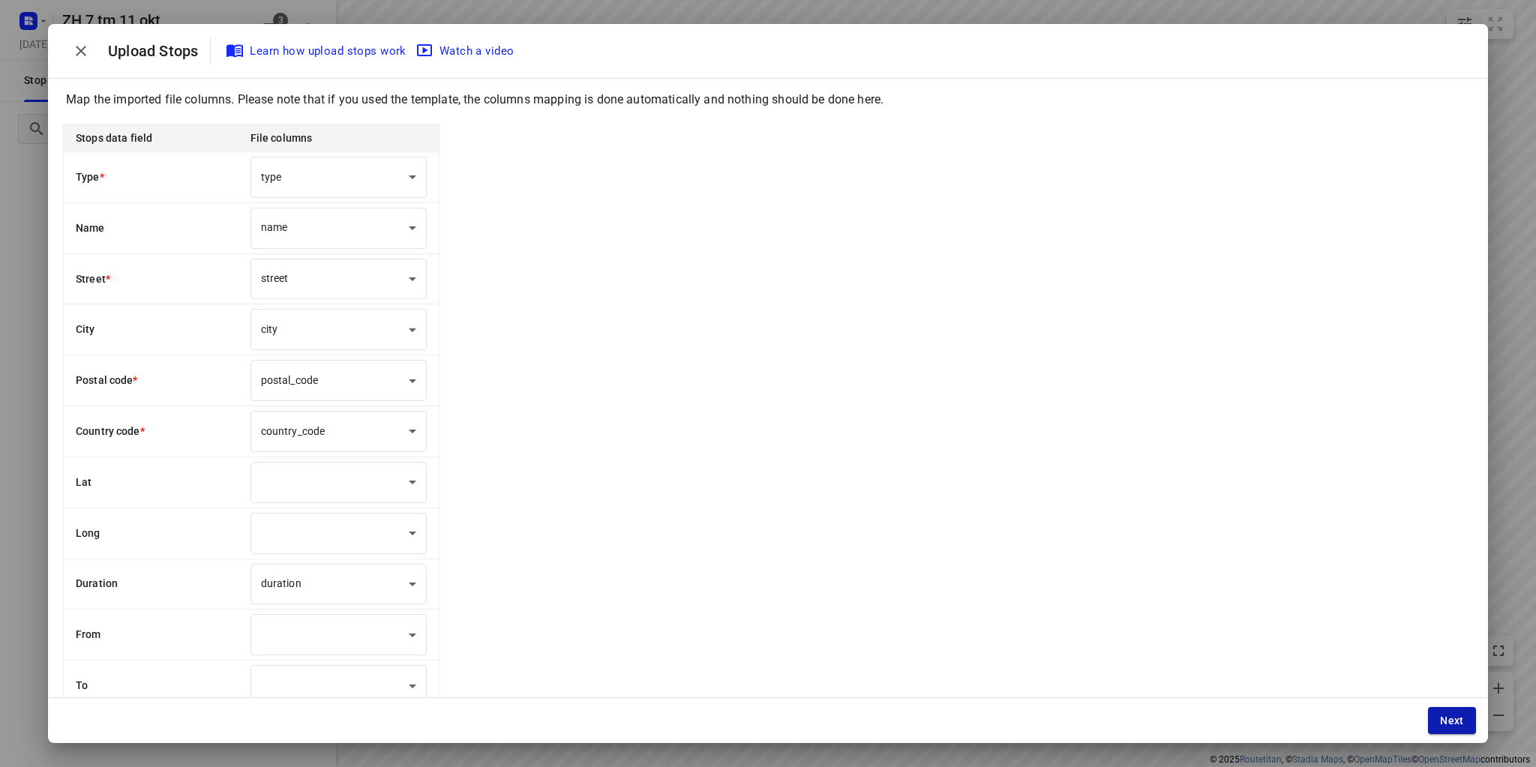
click at [1446, 718] on span "Next" at bounding box center [1452, 721] width 24 height 12
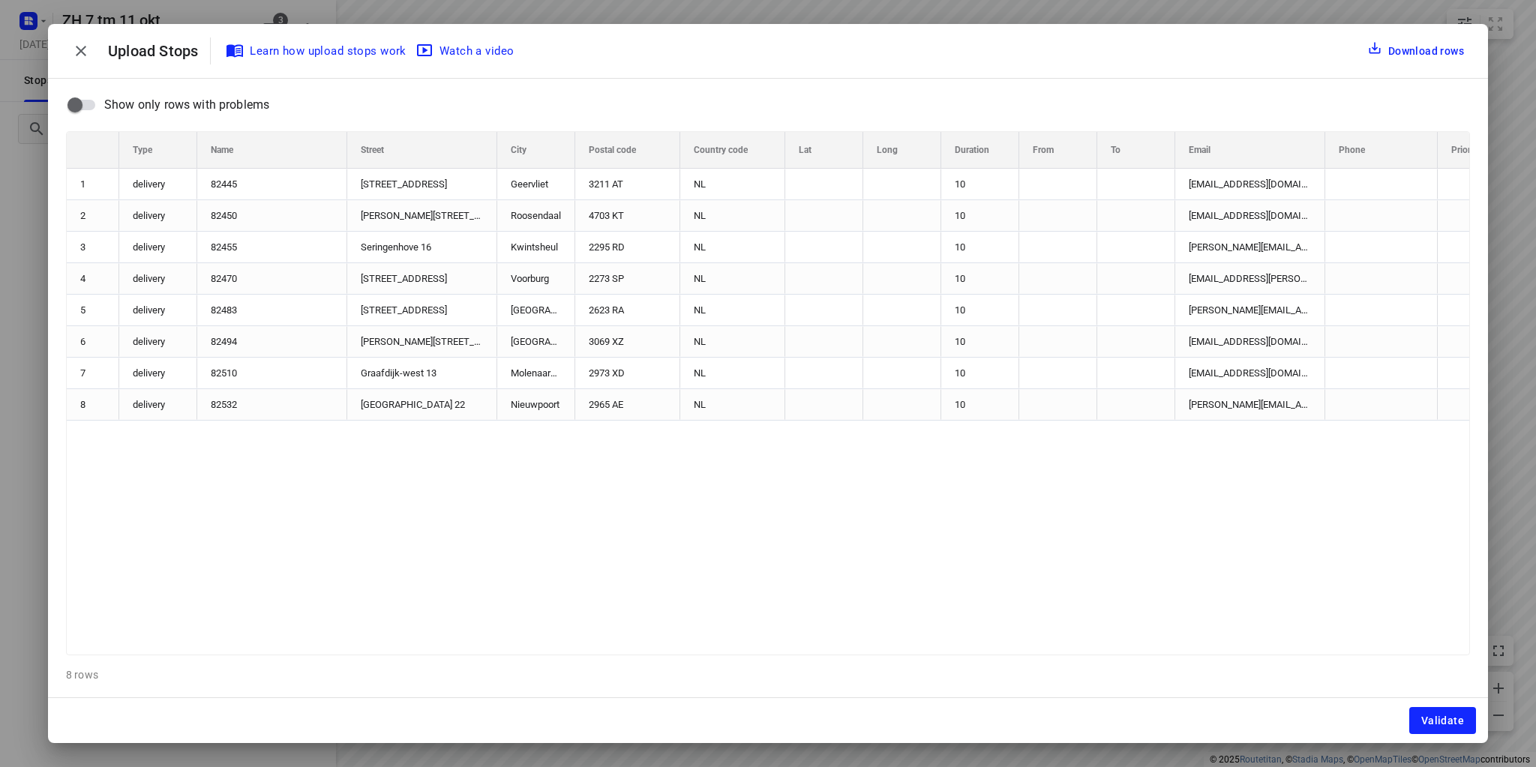
click at [1446, 718] on span "Validate" at bounding box center [1443, 721] width 43 height 12
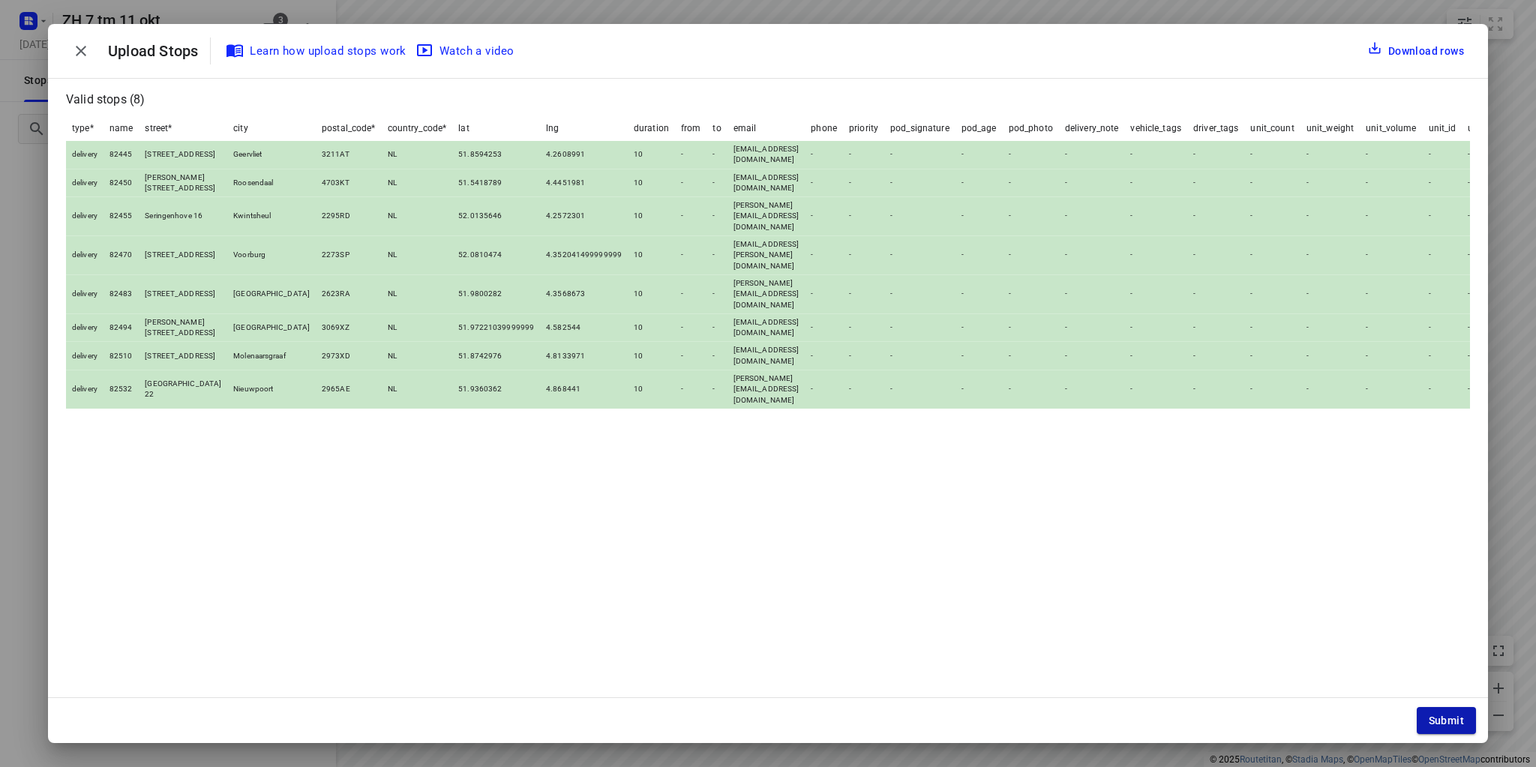
click at [1438, 713] on button "Submit" at bounding box center [1446, 720] width 59 height 27
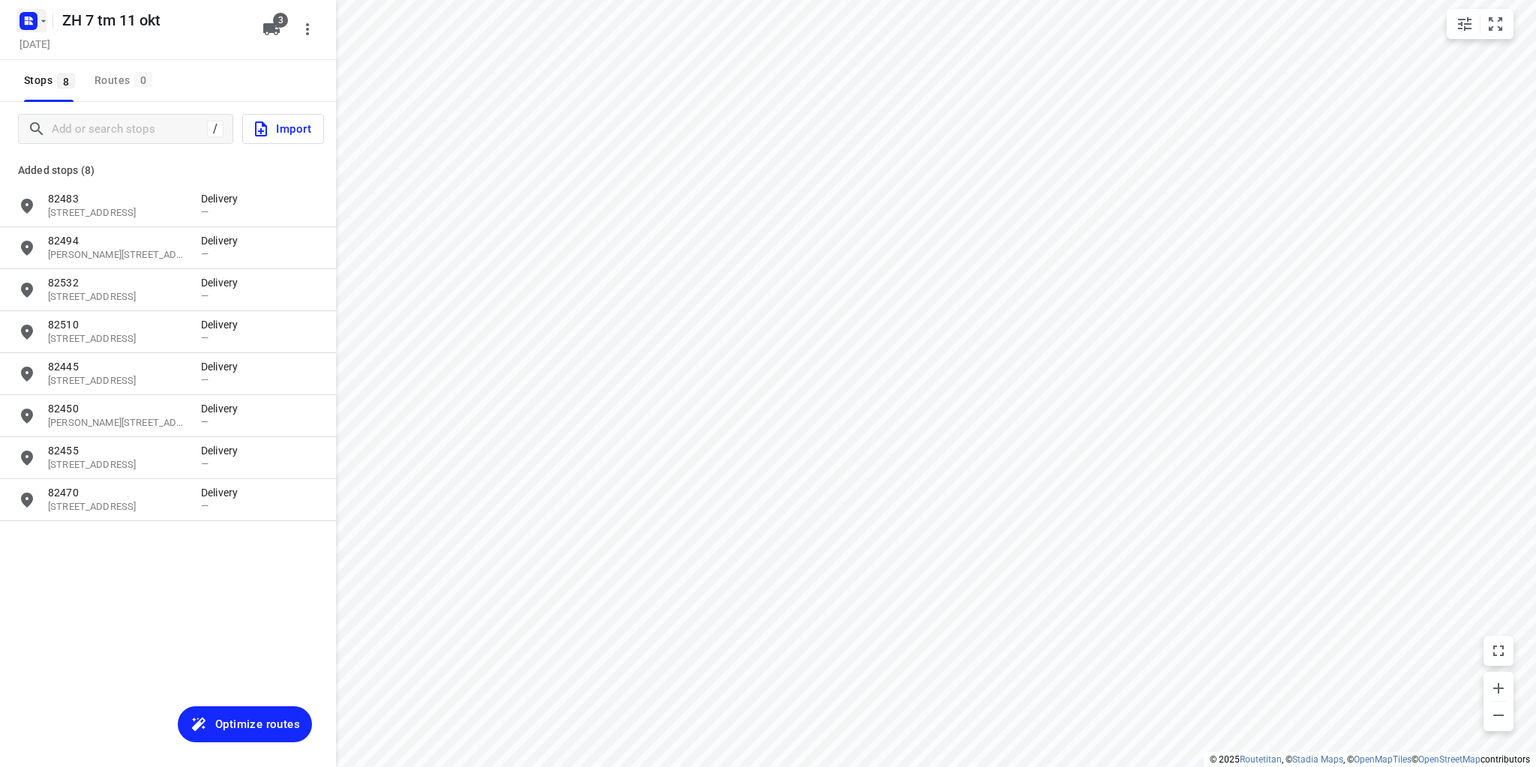
click at [42, 24] on icon "button" at bounding box center [44, 21] width 12 height 12
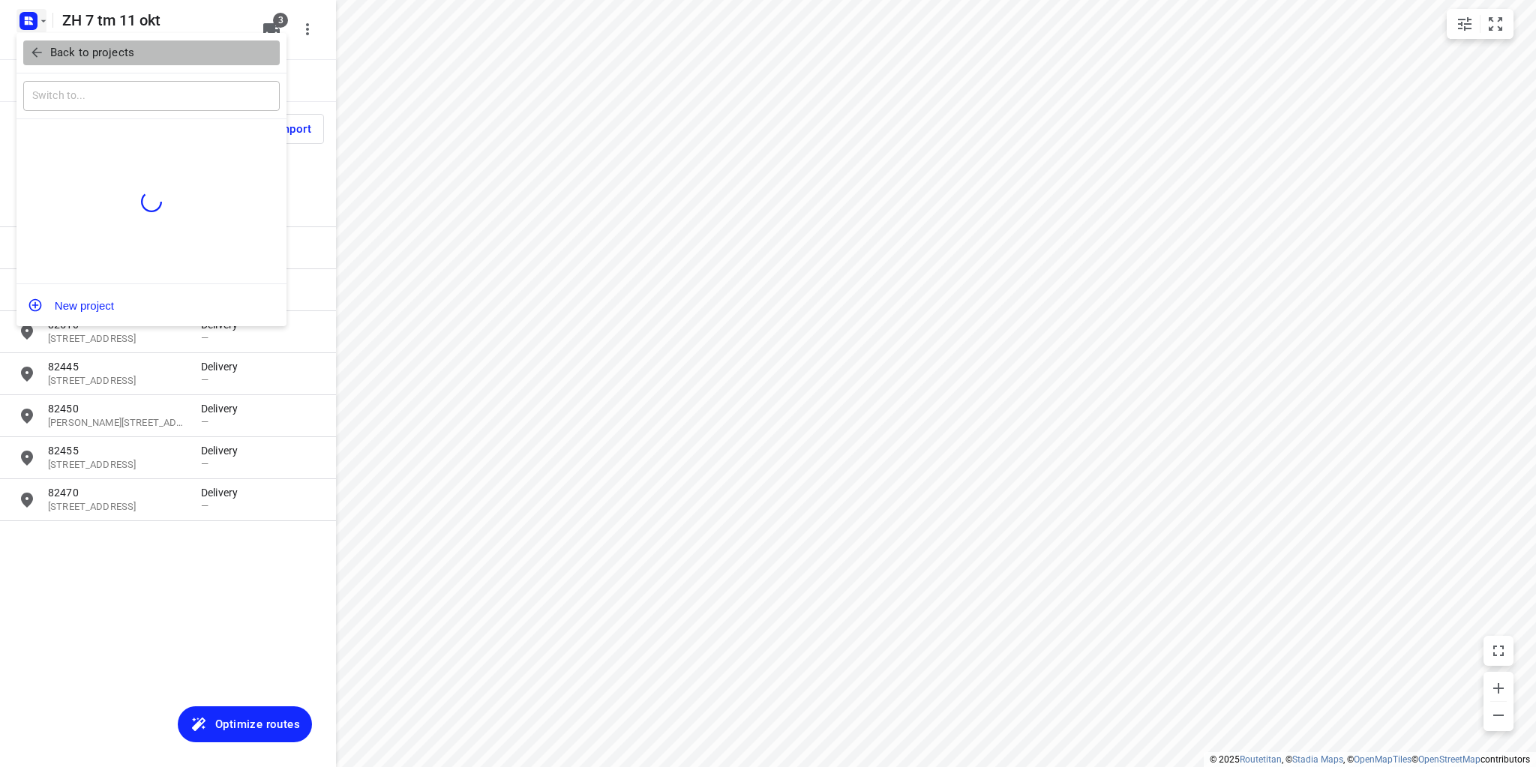
drag, startPoint x: 57, startPoint y: 64, endPoint x: 58, endPoint y: 53, distance: 11.3
click at [57, 62] on button "Back to projects" at bounding box center [151, 53] width 257 height 25
